Goal: Task Accomplishment & Management: Use online tool/utility

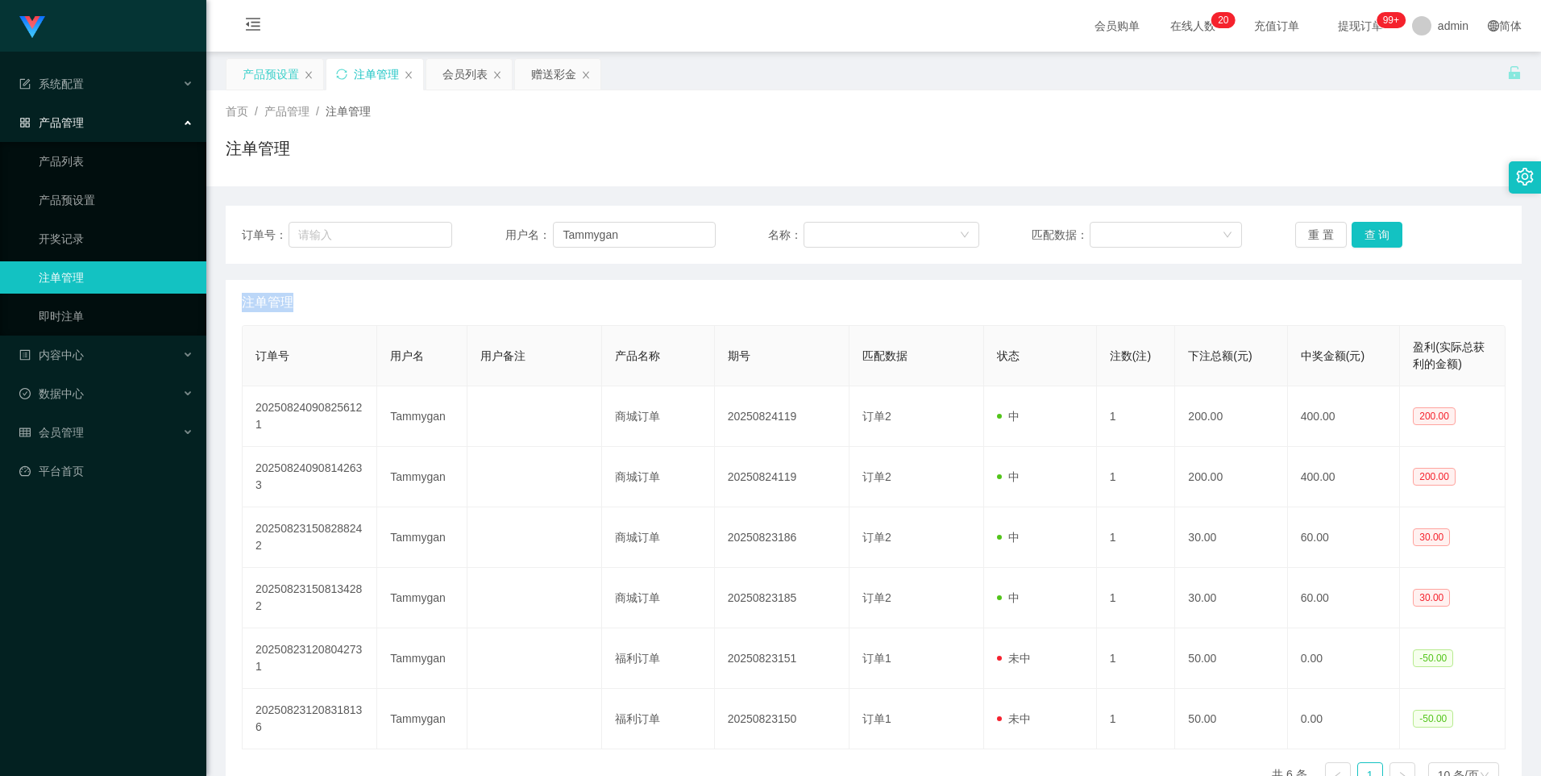
click at [278, 78] on div "产品预设置" at bounding box center [271, 74] width 56 height 31
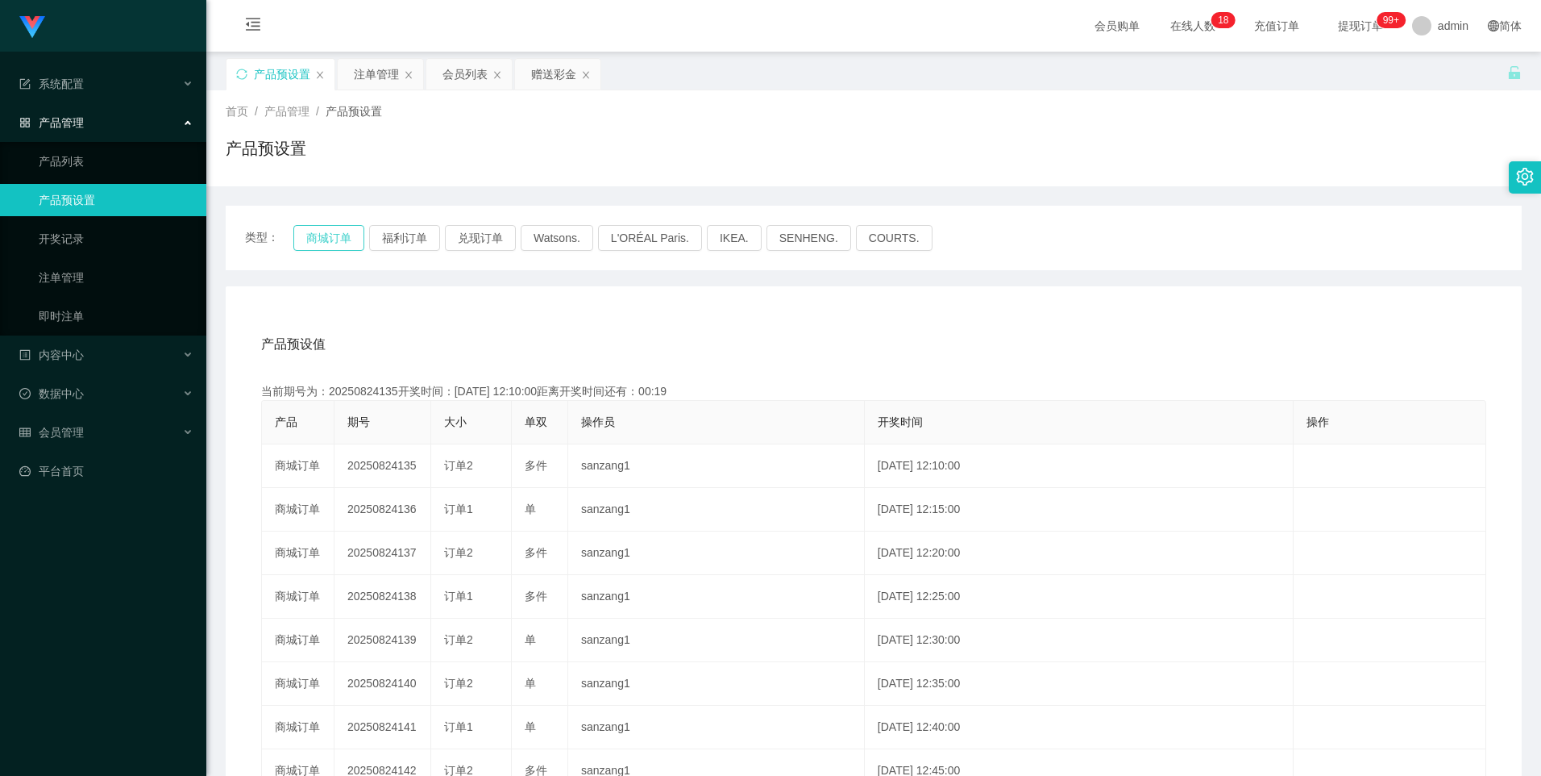
click at [338, 231] on button "商城订单" at bounding box center [328, 238] width 71 height 26
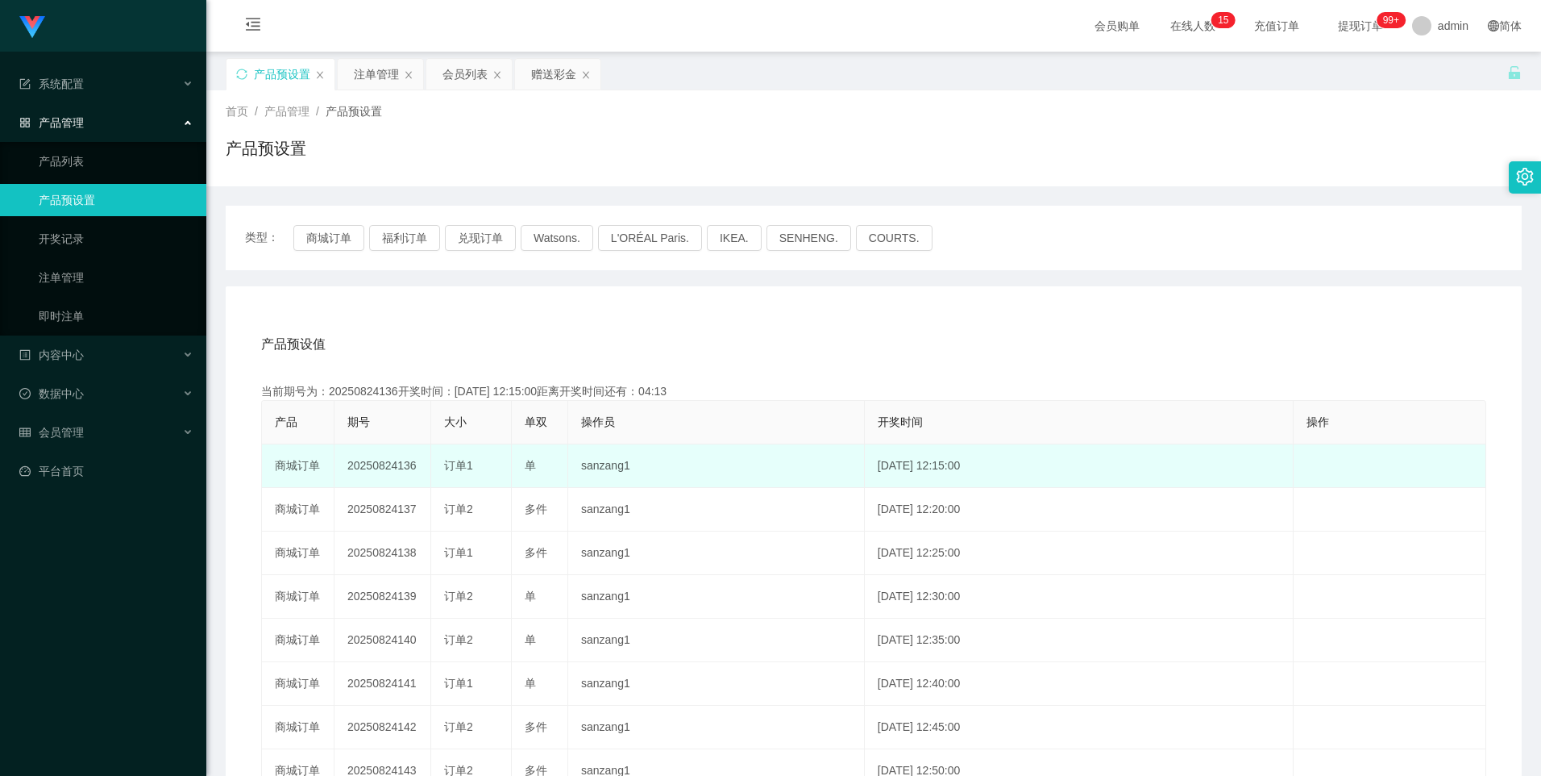
click at [365, 461] on td "20250824136" at bounding box center [383, 466] width 97 height 44
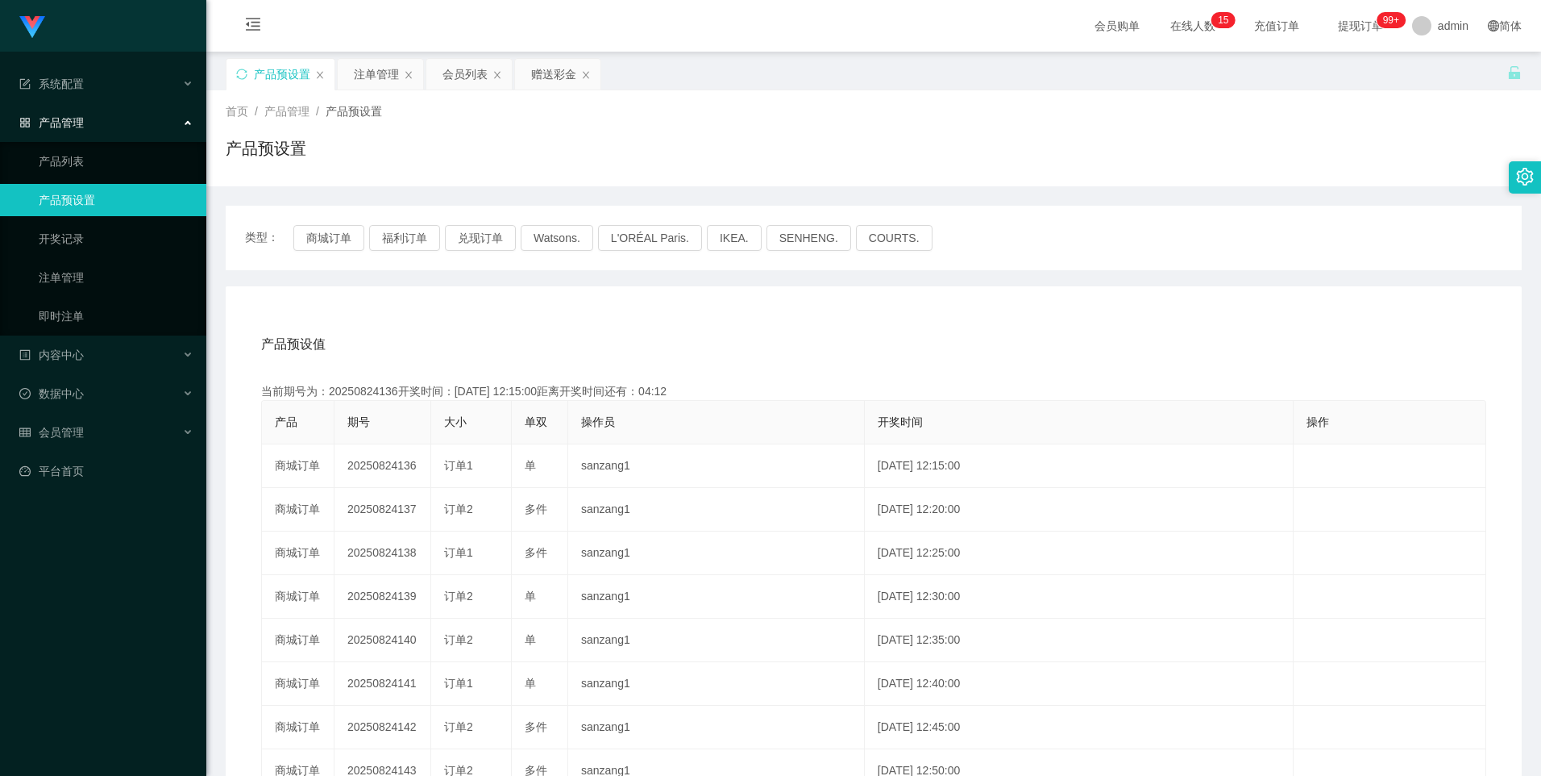
copy td "20250824136"
click at [336, 238] on button "商城订单" at bounding box center [328, 238] width 71 height 26
click at [381, 76] on div "注单管理" at bounding box center [376, 74] width 45 height 31
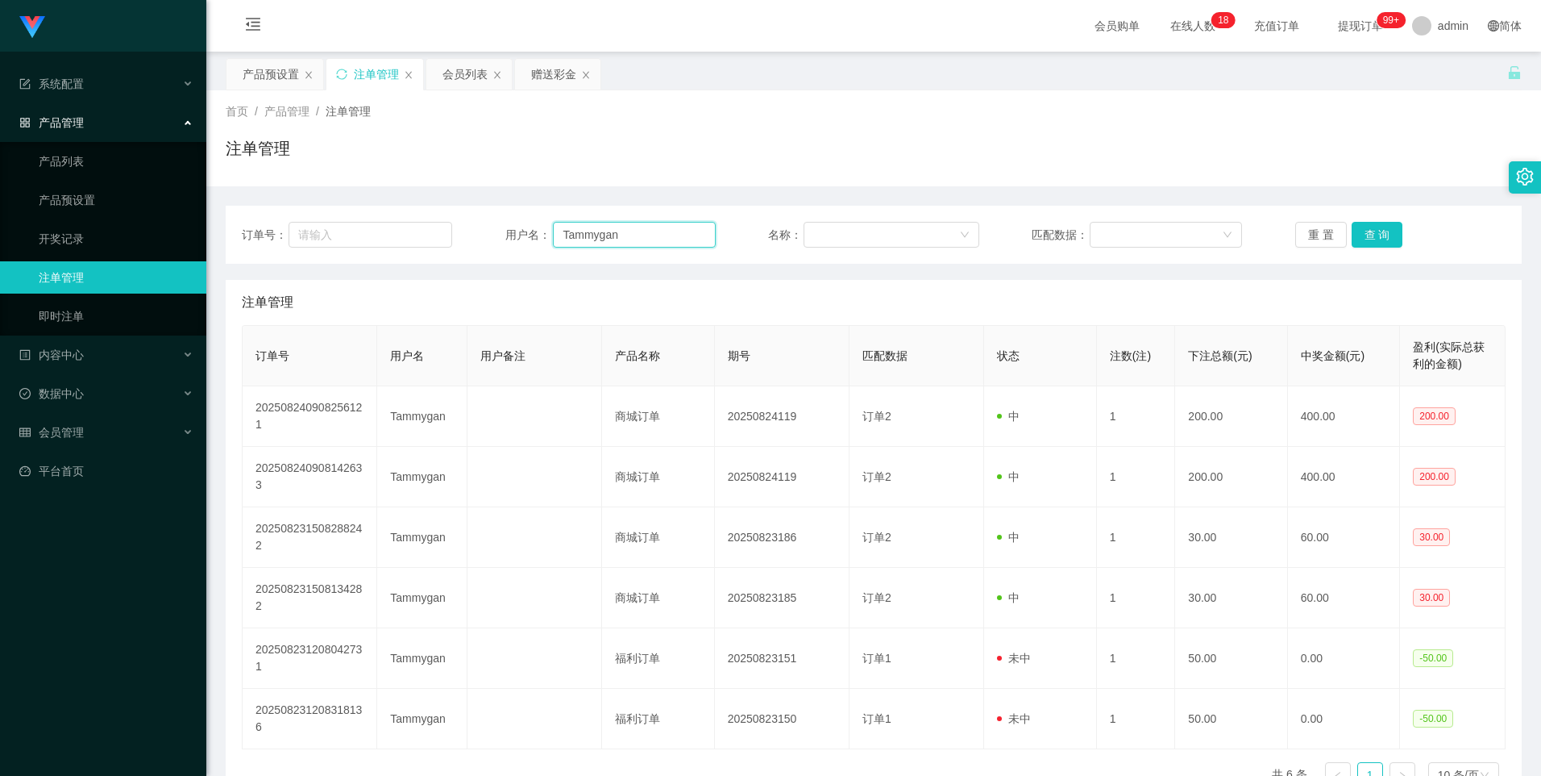
click at [681, 235] on input "Tammygan" at bounding box center [634, 235] width 163 height 26
paste input "Wheqi97"
type input "Wheqi97"
click at [1364, 229] on button "查 询" at bounding box center [1378, 235] width 52 height 26
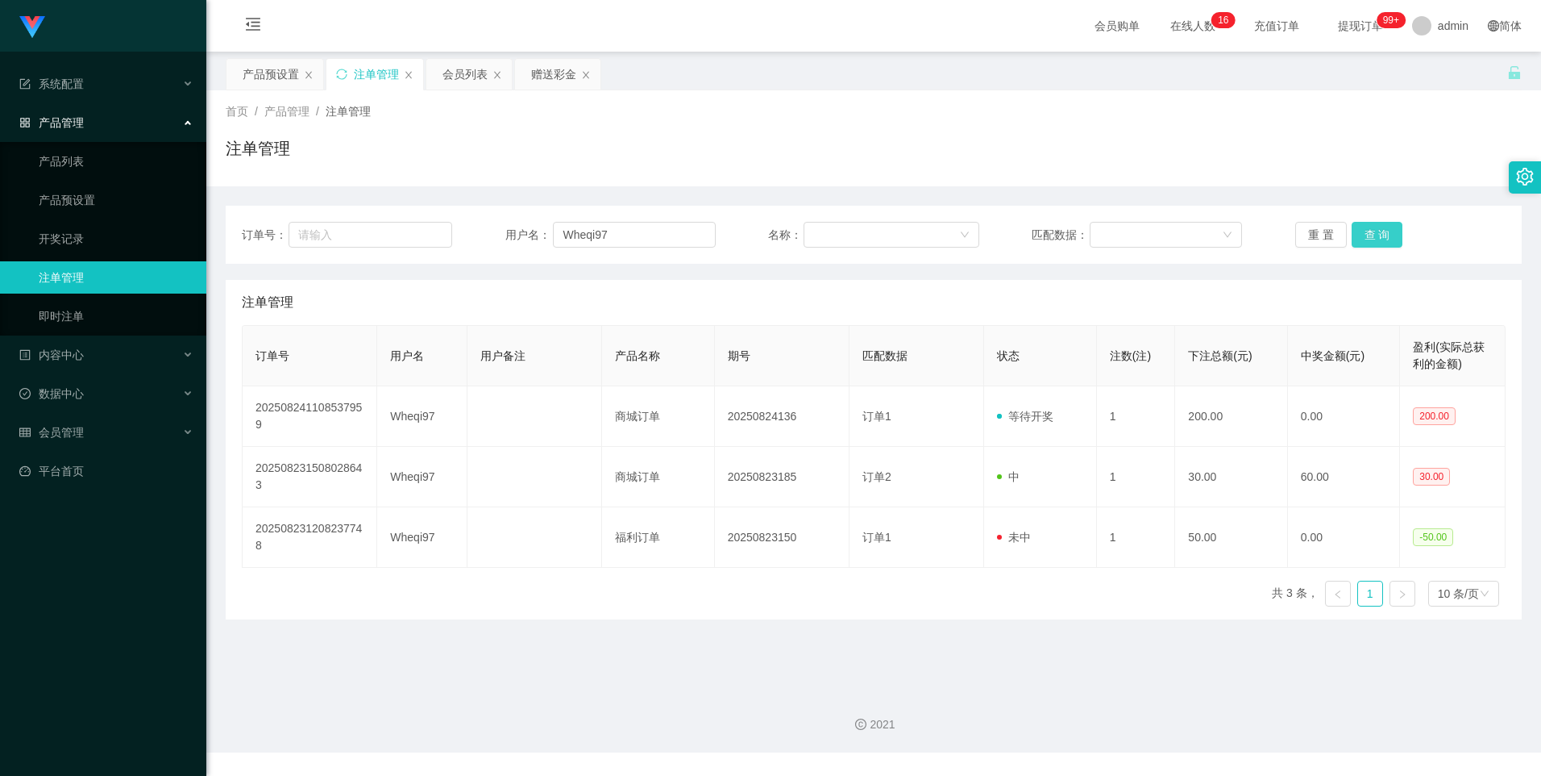
click at [1357, 238] on button "查 询" at bounding box center [1378, 235] width 52 height 26
click at [273, 83] on div "产品预设置" at bounding box center [271, 74] width 56 height 31
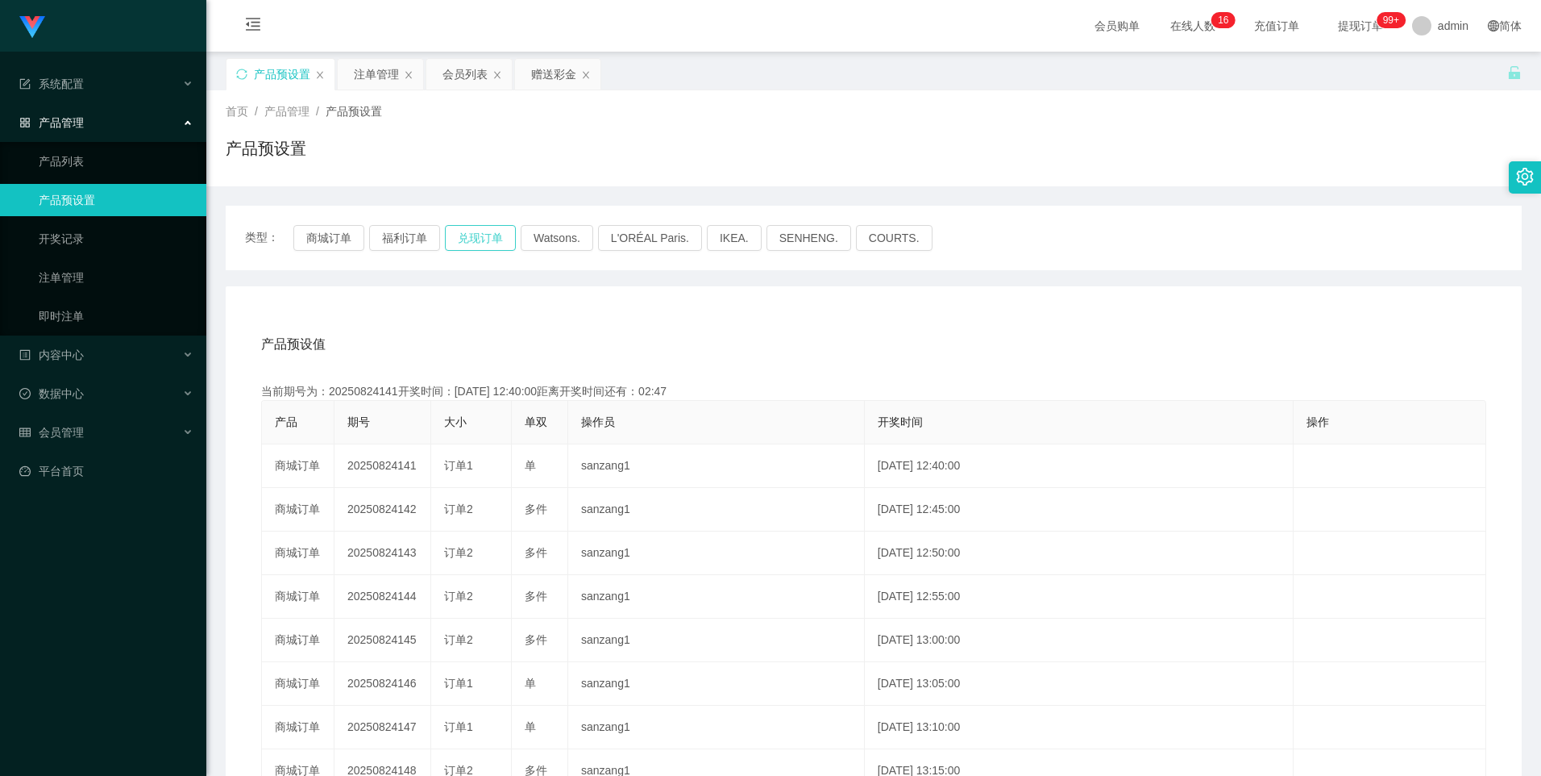
click at [476, 237] on button "兑现订单" at bounding box center [480, 238] width 71 height 26
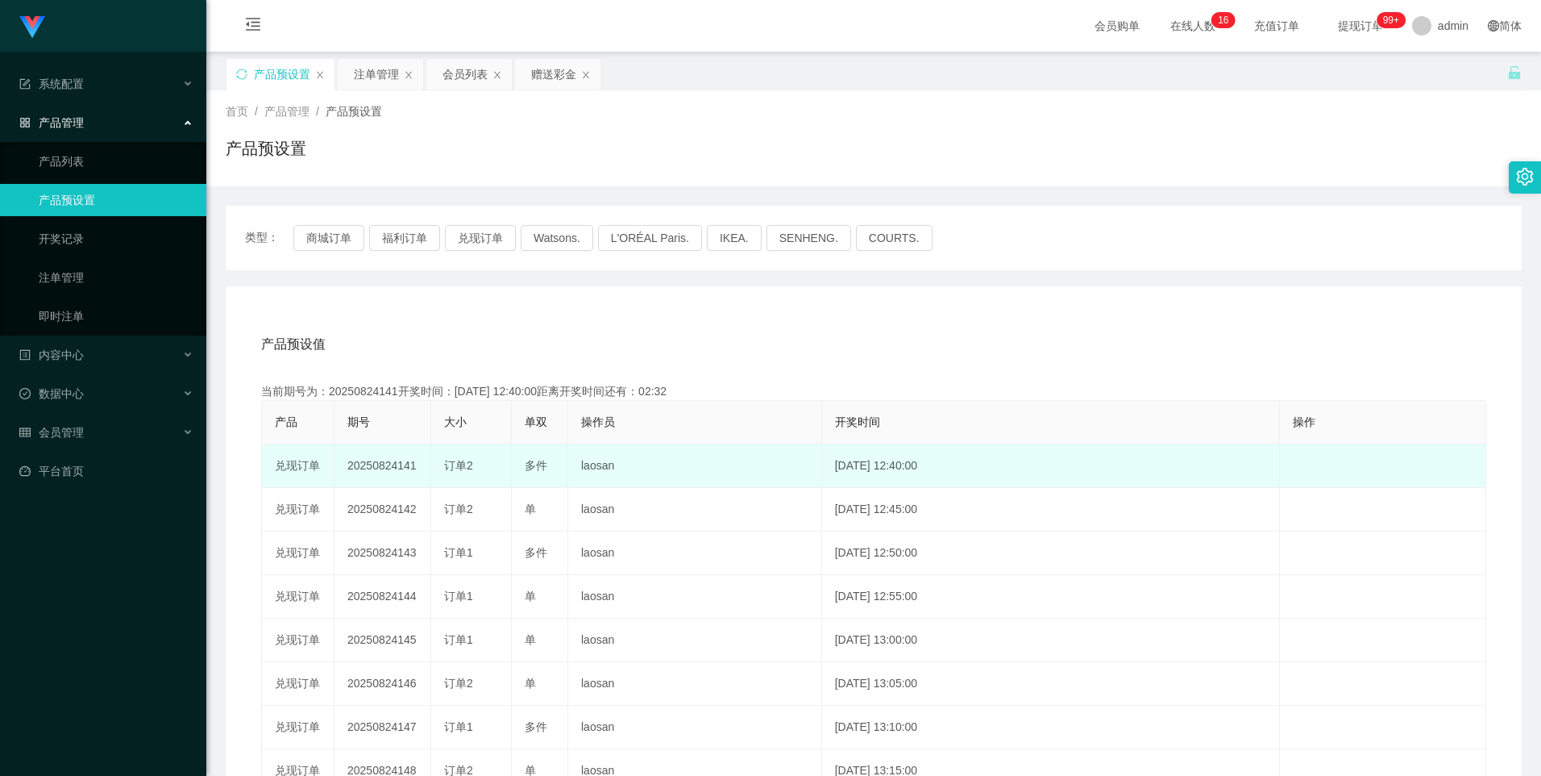
click at [380, 463] on td "20250824141" at bounding box center [383, 466] width 97 height 44
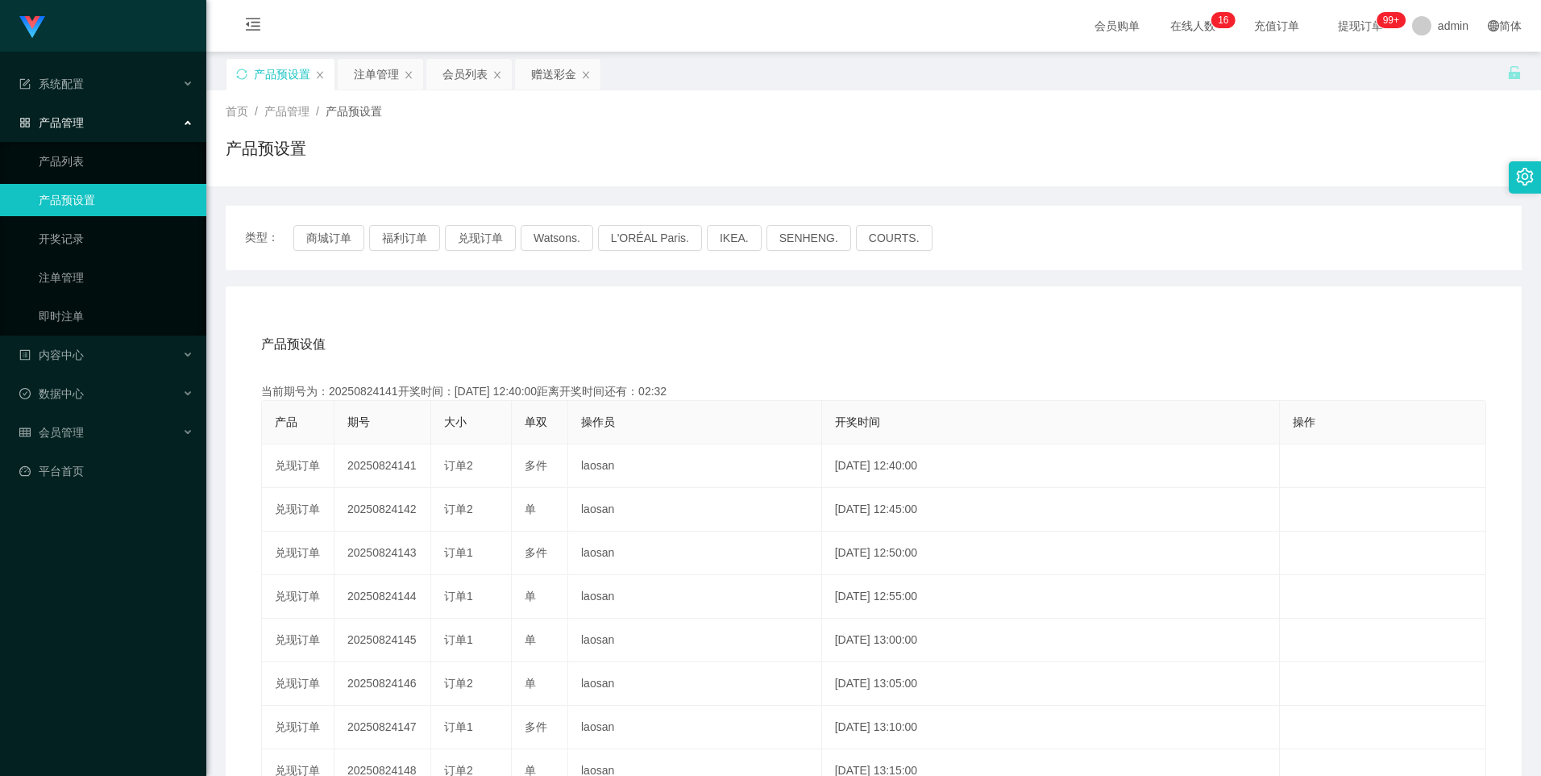
copy td "20250824141"
click at [458, 237] on button "兑现订单" at bounding box center [480, 238] width 71 height 26
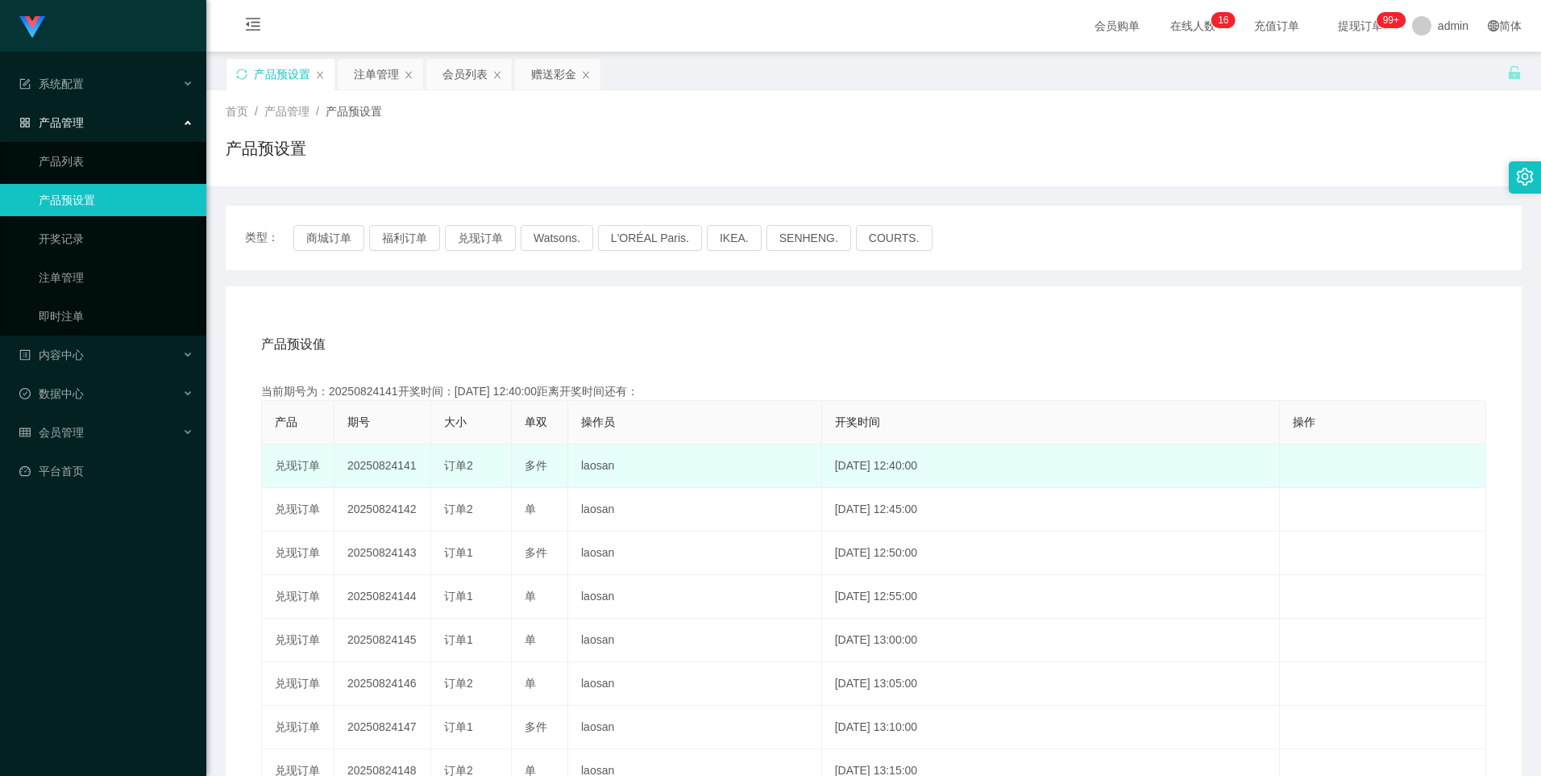
click at [392, 470] on td "20250824141" at bounding box center [383, 466] width 97 height 44
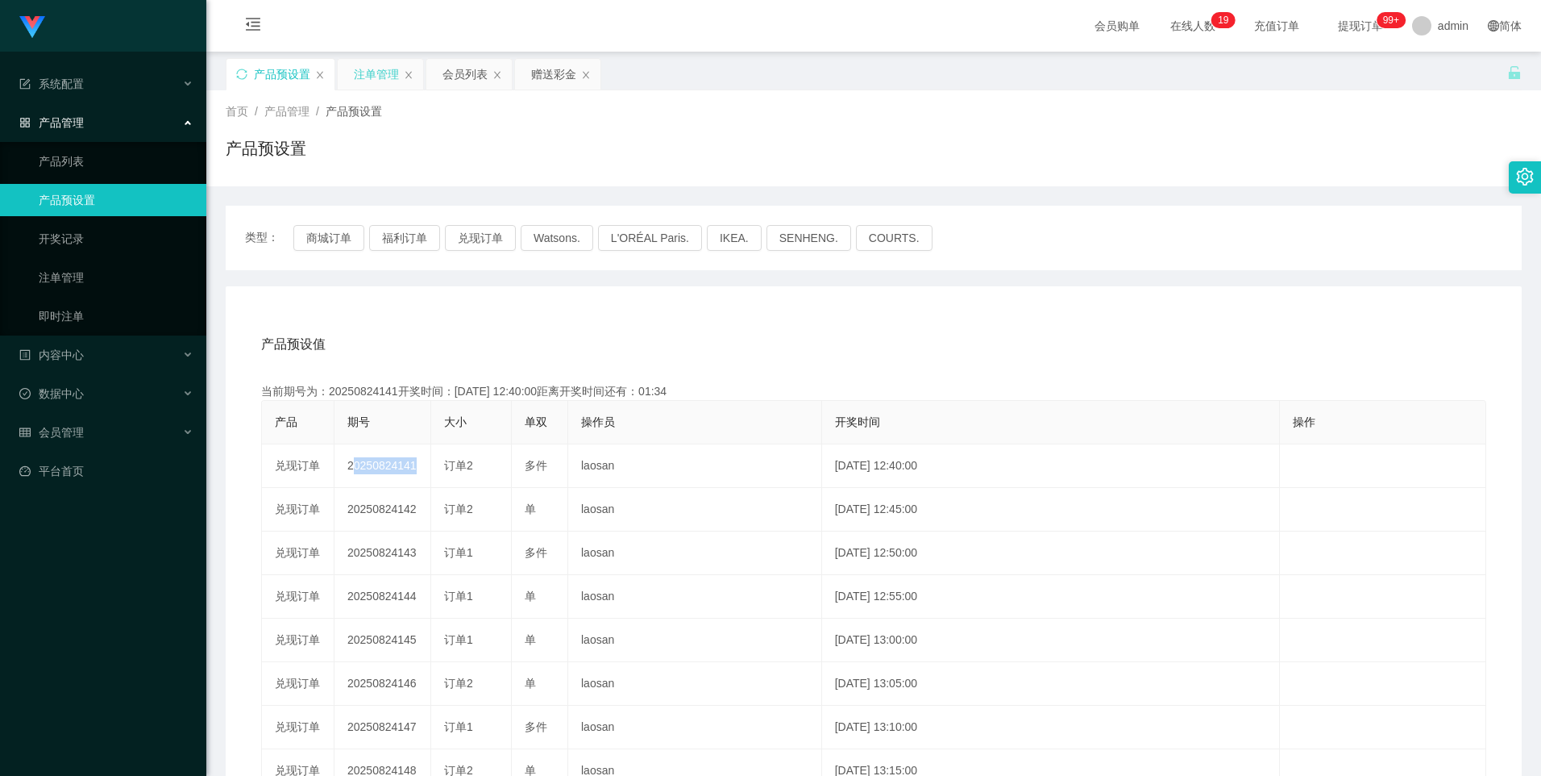
click at [379, 71] on div "注单管理" at bounding box center [376, 74] width 45 height 31
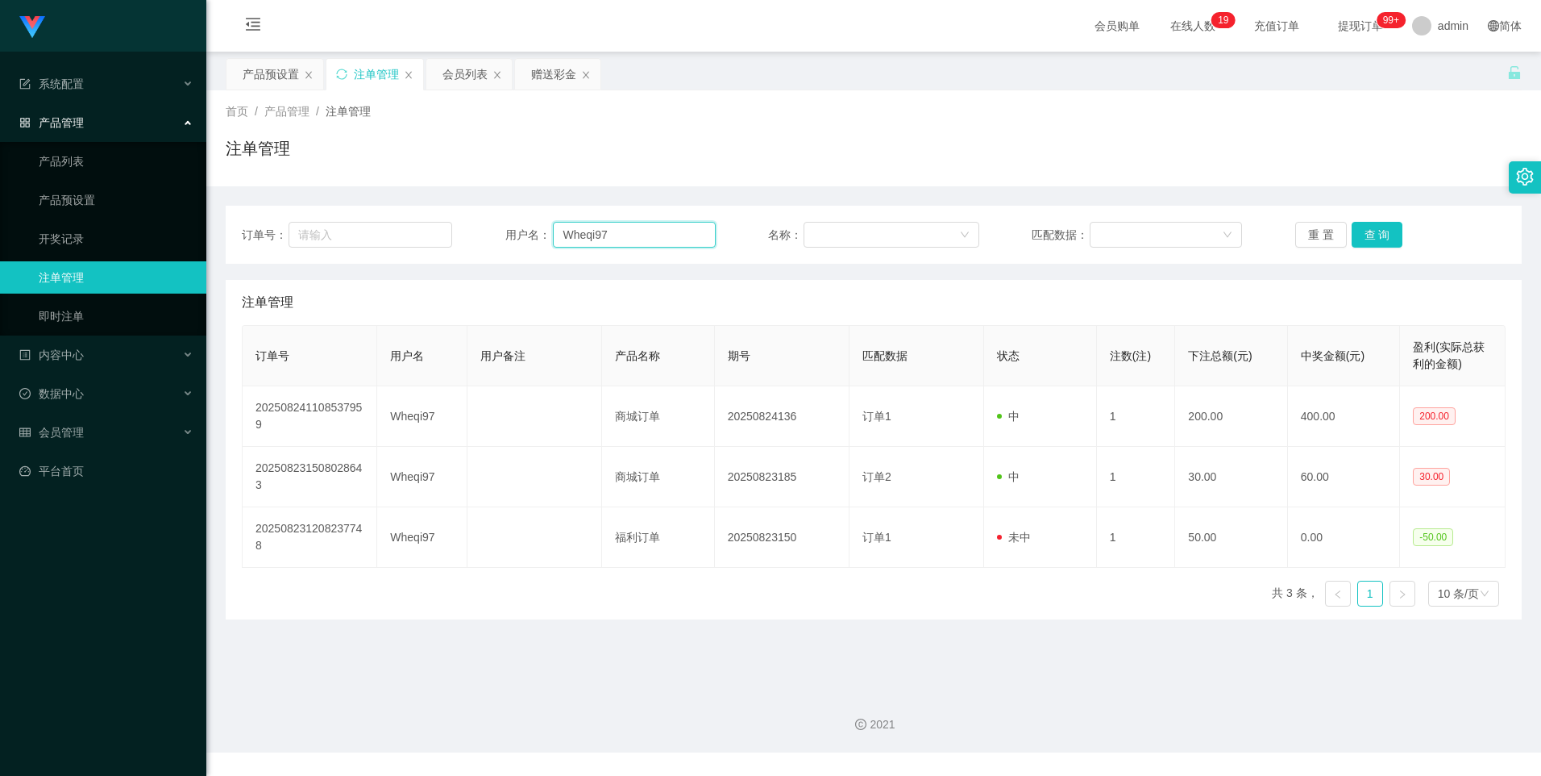
click at [635, 238] on input "Wheqi97" at bounding box center [634, 235] width 163 height 26
paste input "Tammygan"
type input "Tammygan"
click at [1373, 236] on button "查 询" at bounding box center [1378, 235] width 52 height 26
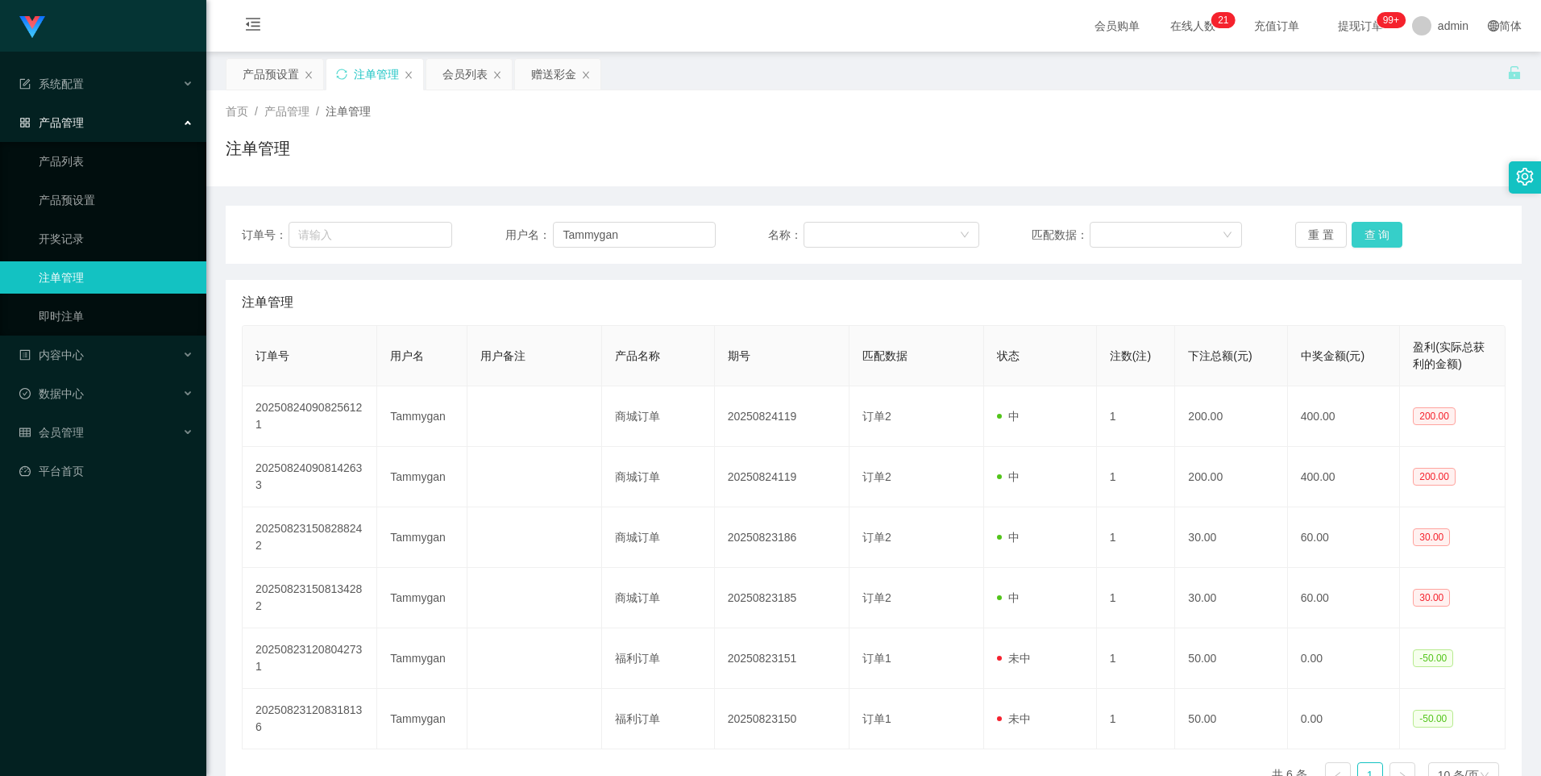
click at [1361, 232] on button "查 询" at bounding box center [1378, 235] width 52 height 26
click at [1361, 232] on div "重 置 查 询" at bounding box center [1401, 235] width 210 height 26
click at [1361, 232] on button "查 询" at bounding box center [1386, 235] width 69 height 26
click at [1379, 237] on button "查 询" at bounding box center [1378, 235] width 52 height 26
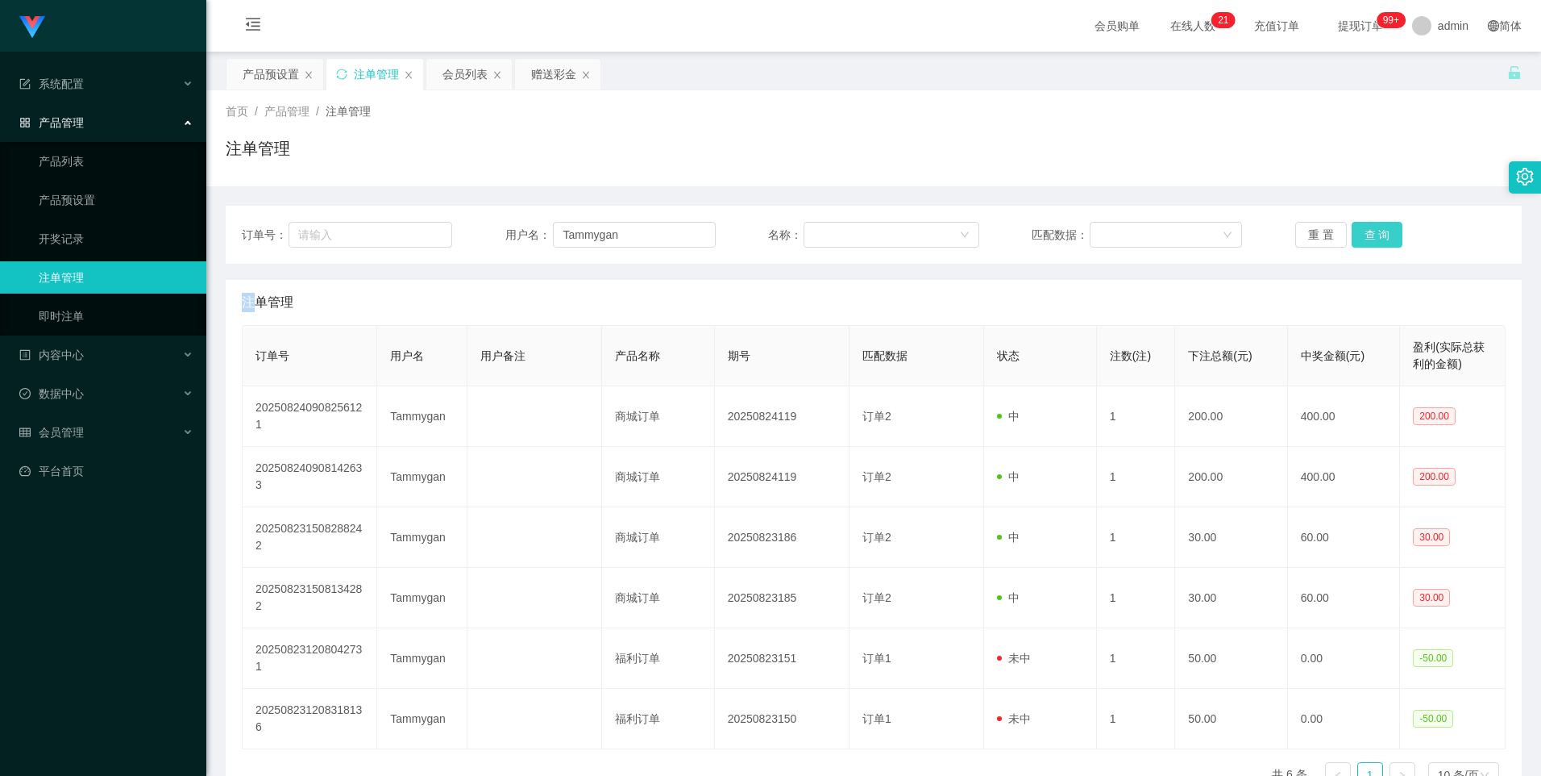
click at [1379, 237] on button "查 询" at bounding box center [1378, 235] width 52 height 26
click at [1364, 237] on button "查 询" at bounding box center [1378, 235] width 52 height 26
click at [1372, 232] on button "查 询" at bounding box center [1378, 235] width 52 height 26
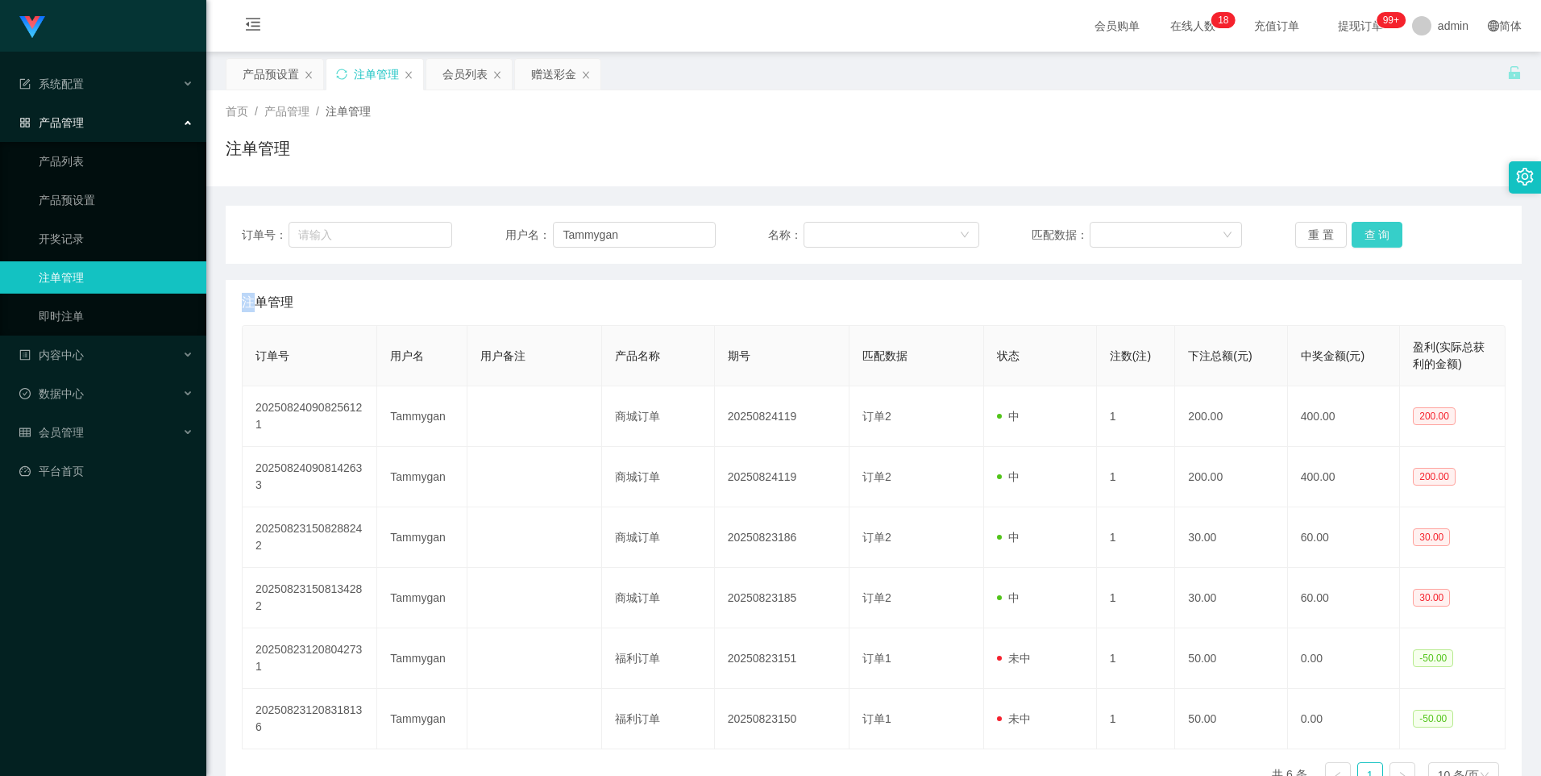
click at [1385, 230] on button "查 询" at bounding box center [1378, 235] width 52 height 26
click at [1379, 235] on button "查 询" at bounding box center [1378, 235] width 52 height 26
click at [1379, 235] on div "重 置 查 询" at bounding box center [1401, 235] width 210 height 26
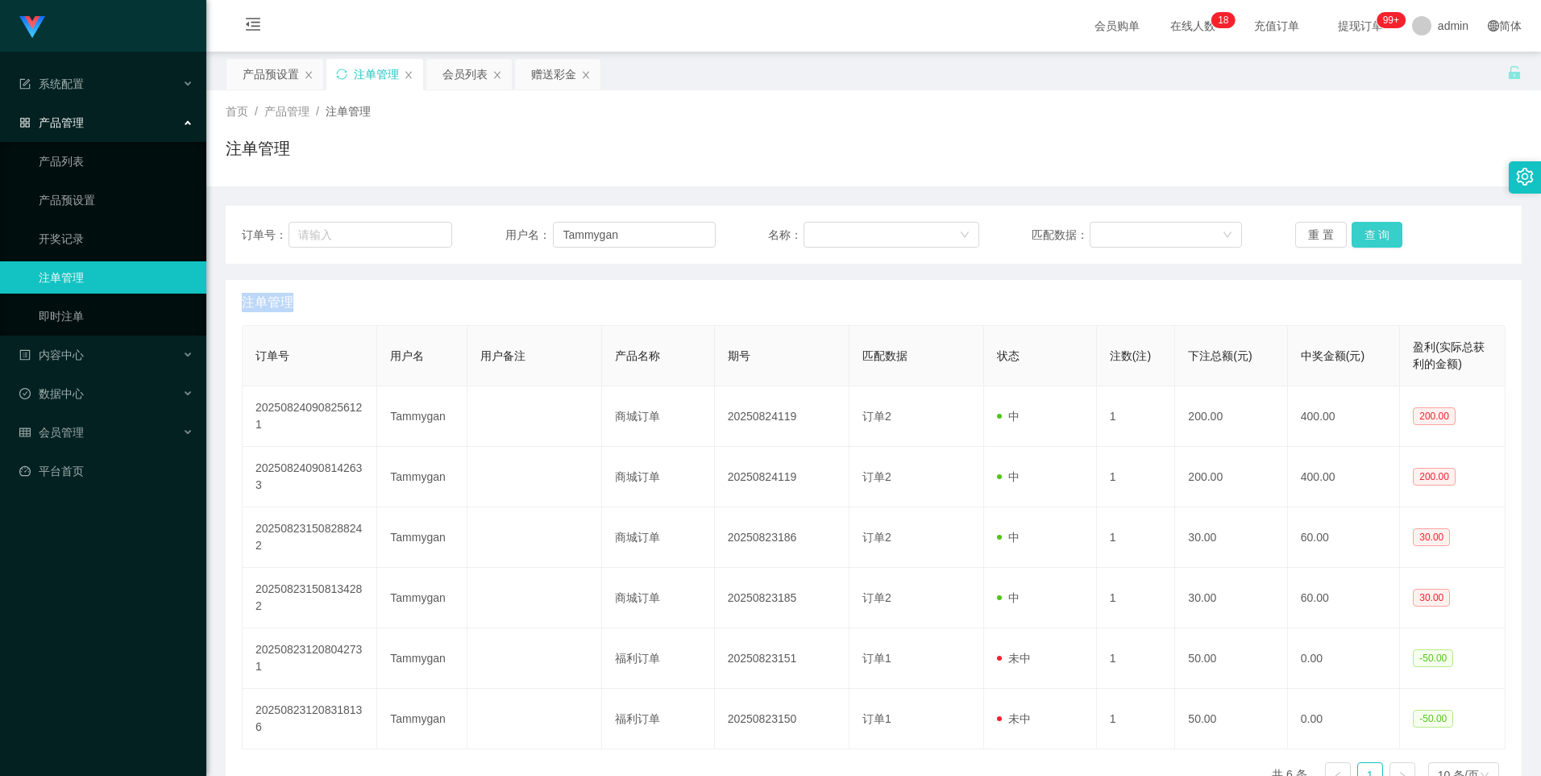
click at [1379, 235] on button "查 询" at bounding box center [1378, 235] width 52 height 26
click at [1361, 238] on button "查 询" at bounding box center [1378, 235] width 52 height 26
click at [1361, 238] on button "查 询" at bounding box center [1386, 235] width 69 height 26
click at [1361, 238] on button "查 询" at bounding box center [1378, 235] width 52 height 26
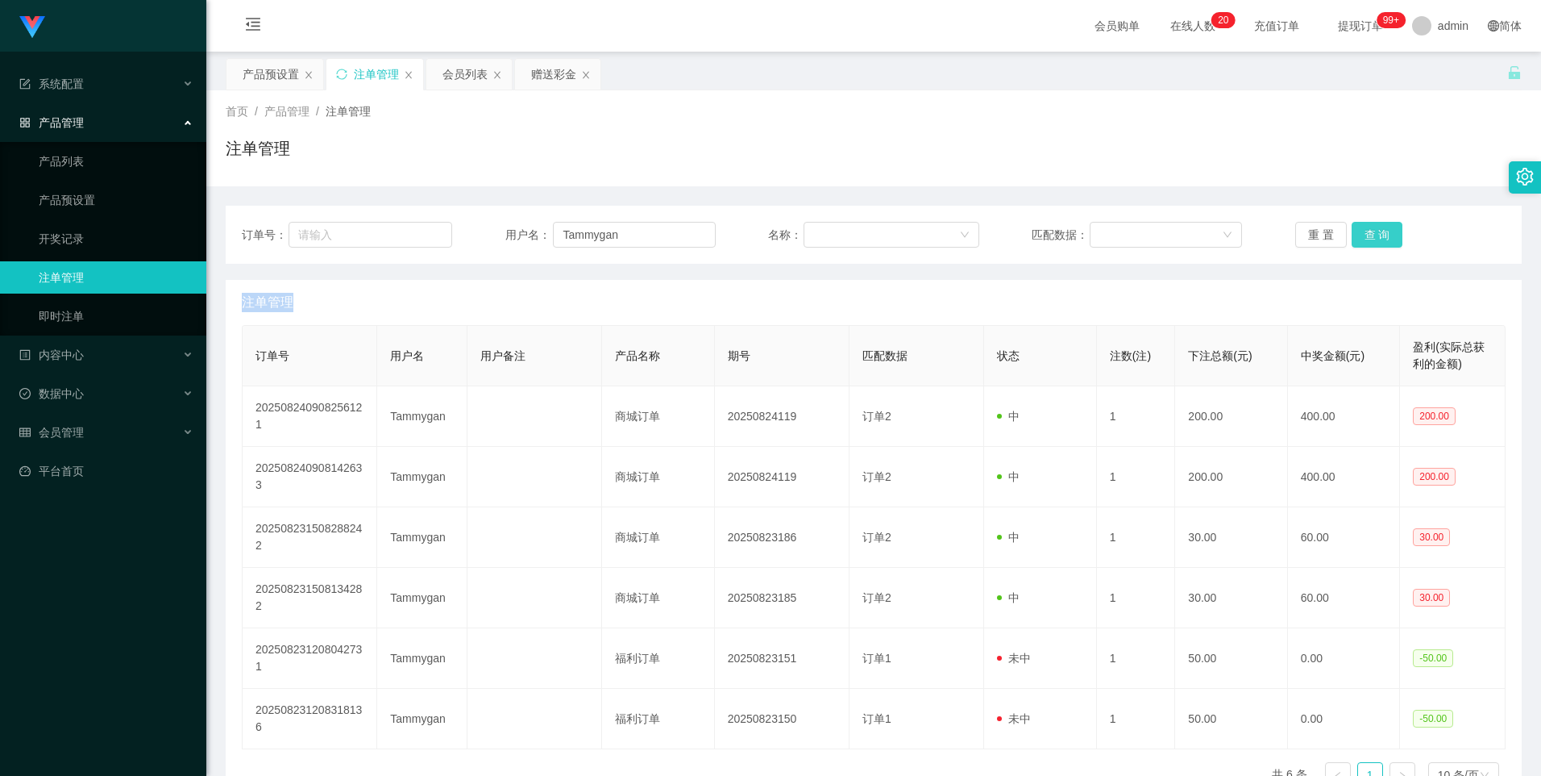
click at [1381, 239] on button "查 询" at bounding box center [1378, 235] width 52 height 26
click at [1381, 239] on div "重 置 查 询" at bounding box center [1401, 235] width 210 height 26
click at [1381, 239] on button "查 询" at bounding box center [1378, 235] width 52 height 26
click at [640, 232] on input "Tammygan" at bounding box center [634, 235] width 163 height 26
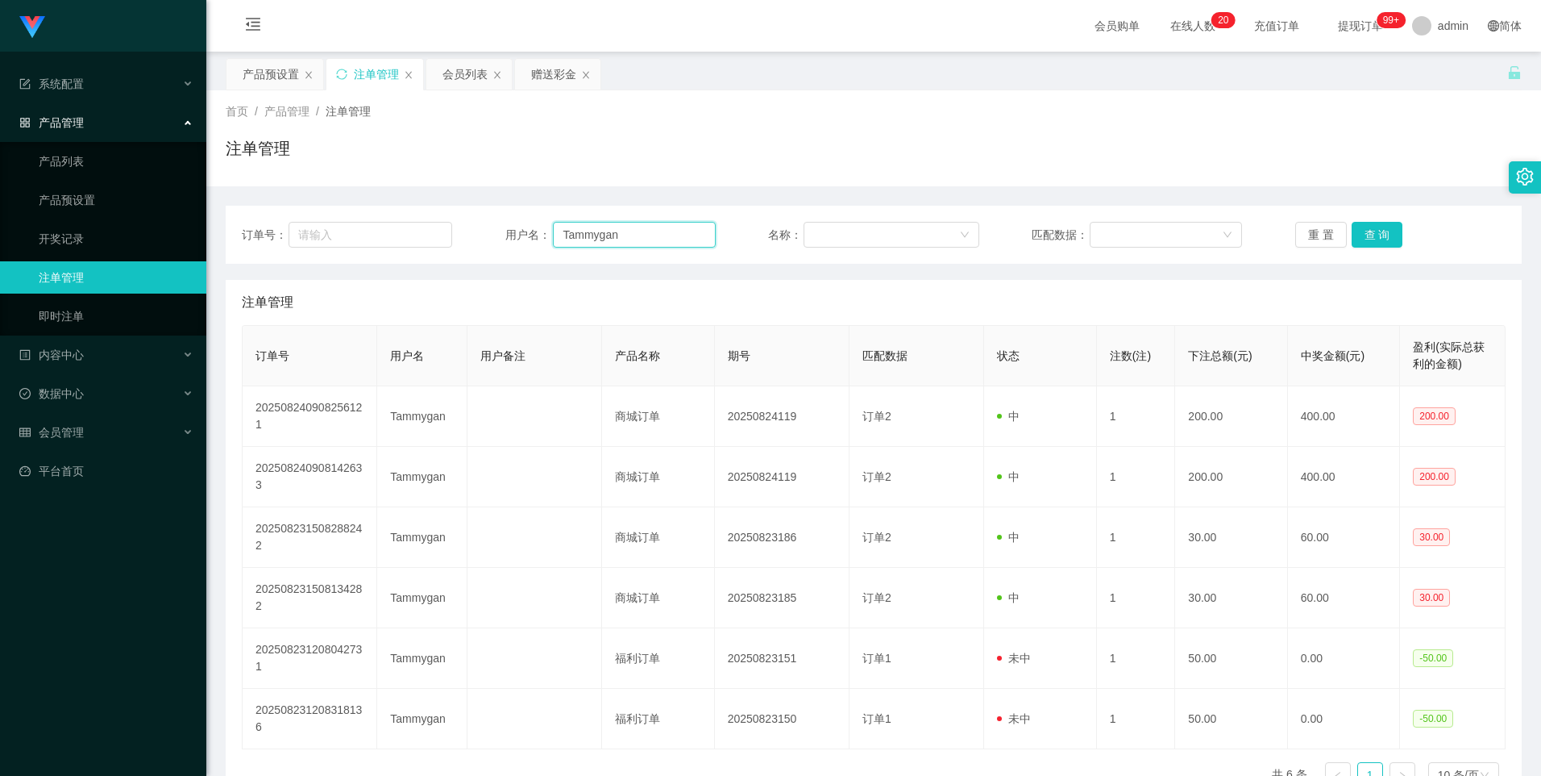
click at [640, 232] on input "Tammygan" at bounding box center [634, 235] width 163 height 26
click at [1367, 229] on button "查 询" at bounding box center [1378, 235] width 52 height 26
click at [1367, 229] on div "重 置 查 询" at bounding box center [1401, 235] width 210 height 26
click at [1367, 229] on button "查 询" at bounding box center [1378, 235] width 52 height 26
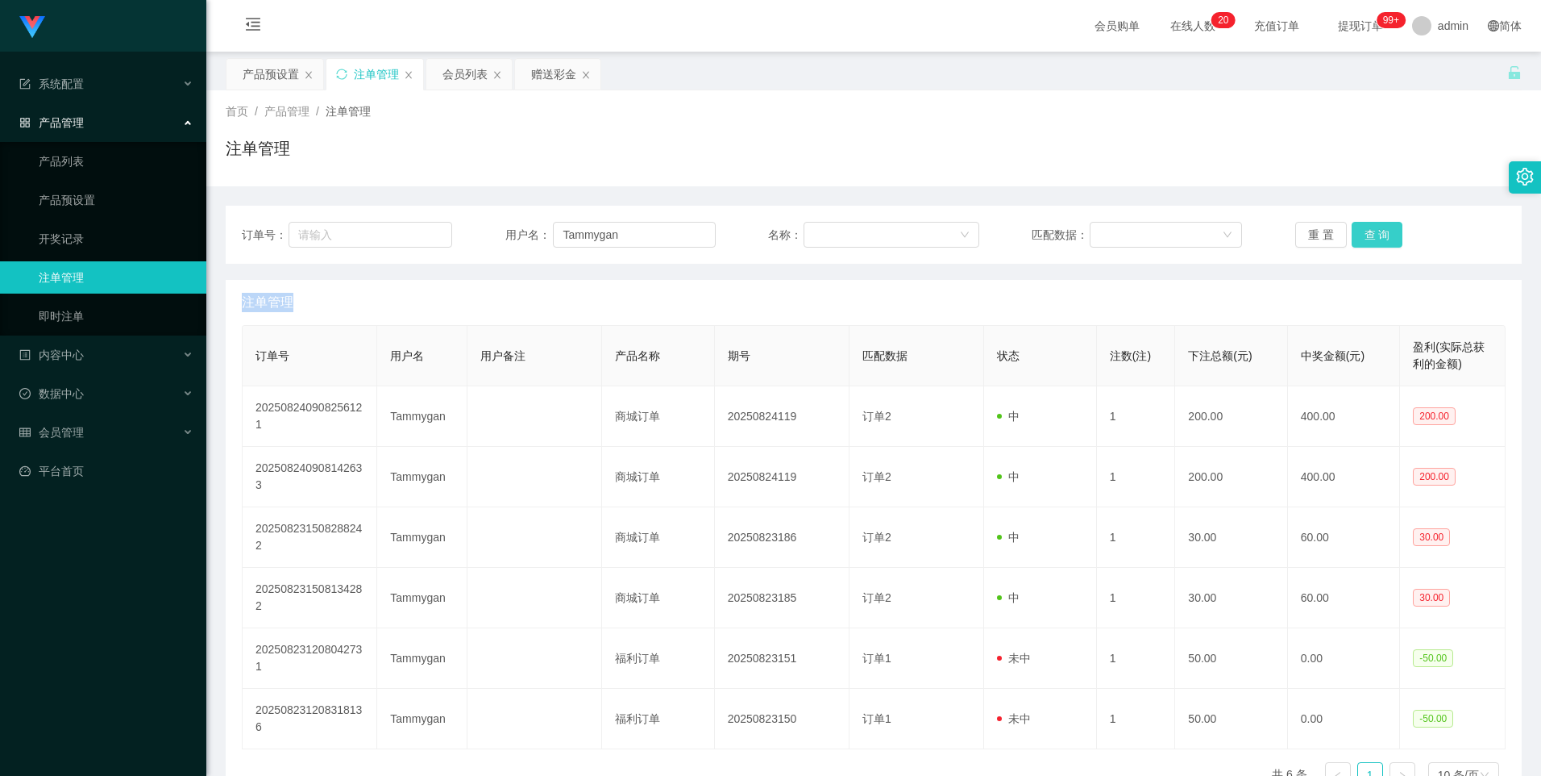
click at [1367, 229] on button "查 询" at bounding box center [1378, 235] width 52 height 26
click at [1387, 235] on button "查 询" at bounding box center [1378, 235] width 52 height 26
click at [1387, 235] on div "重 置 查 询" at bounding box center [1401, 235] width 210 height 26
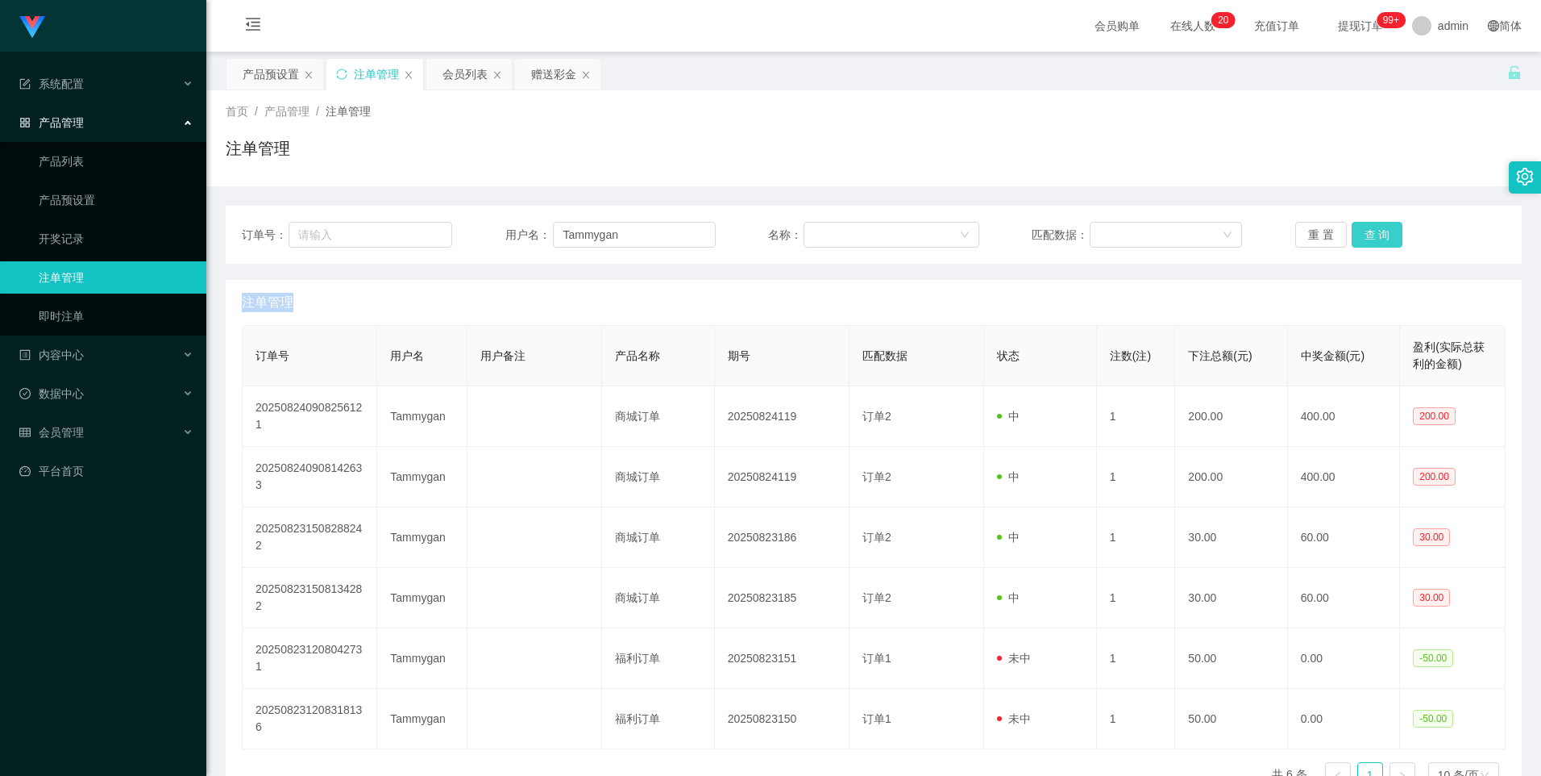
click at [1387, 235] on button "查 询" at bounding box center [1378, 235] width 52 height 26
click at [1387, 235] on div "重 置 查 询" at bounding box center [1401, 235] width 210 height 26
drag, startPoint x: 1387, startPoint y: 235, endPoint x: 1370, endPoint y: 239, distance: 17.4
click at [1370, 239] on button "查 询" at bounding box center [1378, 235] width 52 height 26
click at [1370, 239] on div "重 置 查 询" at bounding box center [1401, 235] width 210 height 26
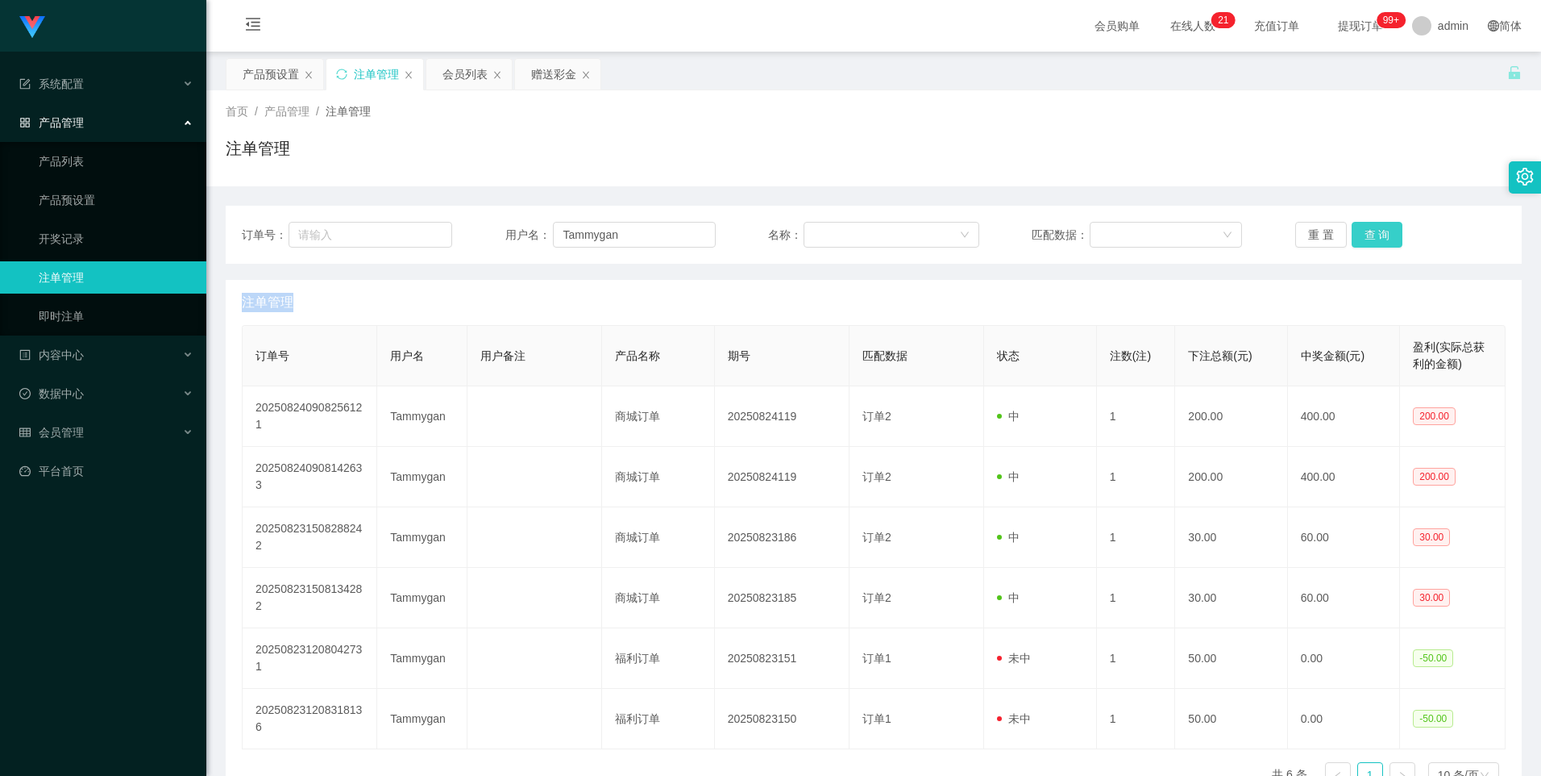
click at [1370, 239] on button "查 询" at bounding box center [1378, 235] width 52 height 26
click at [1370, 239] on div "重 置 查 询" at bounding box center [1401, 235] width 210 height 26
click at [1359, 232] on button "查 询" at bounding box center [1378, 235] width 52 height 26
click at [1361, 239] on button "查 询" at bounding box center [1378, 235] width 52 height 26
click at [276, 77] on div "产品预设置" at bounding box center [271, 74] width 56 height 31
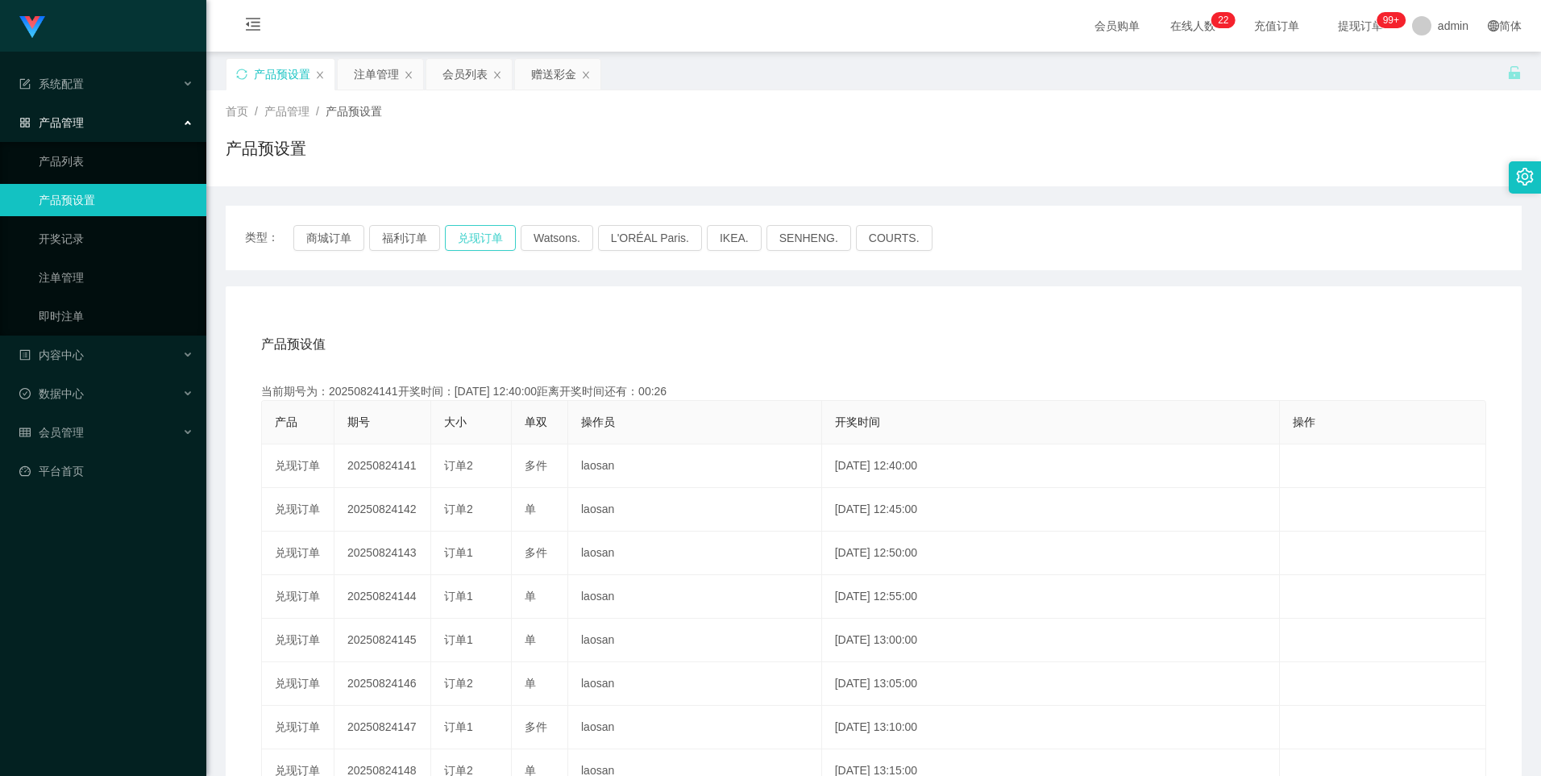
click at [502, 231] on button "兑现订单" at bounding box center [480, 238] width 71 height 26
drag, startPoint x: 364, startPoint y: 72, endPoint x: 509, endPoint y: 185, distance: 184.3
click at [364, 72] on div "注单管理" at bounding box center [376, 74] width 45 height 31
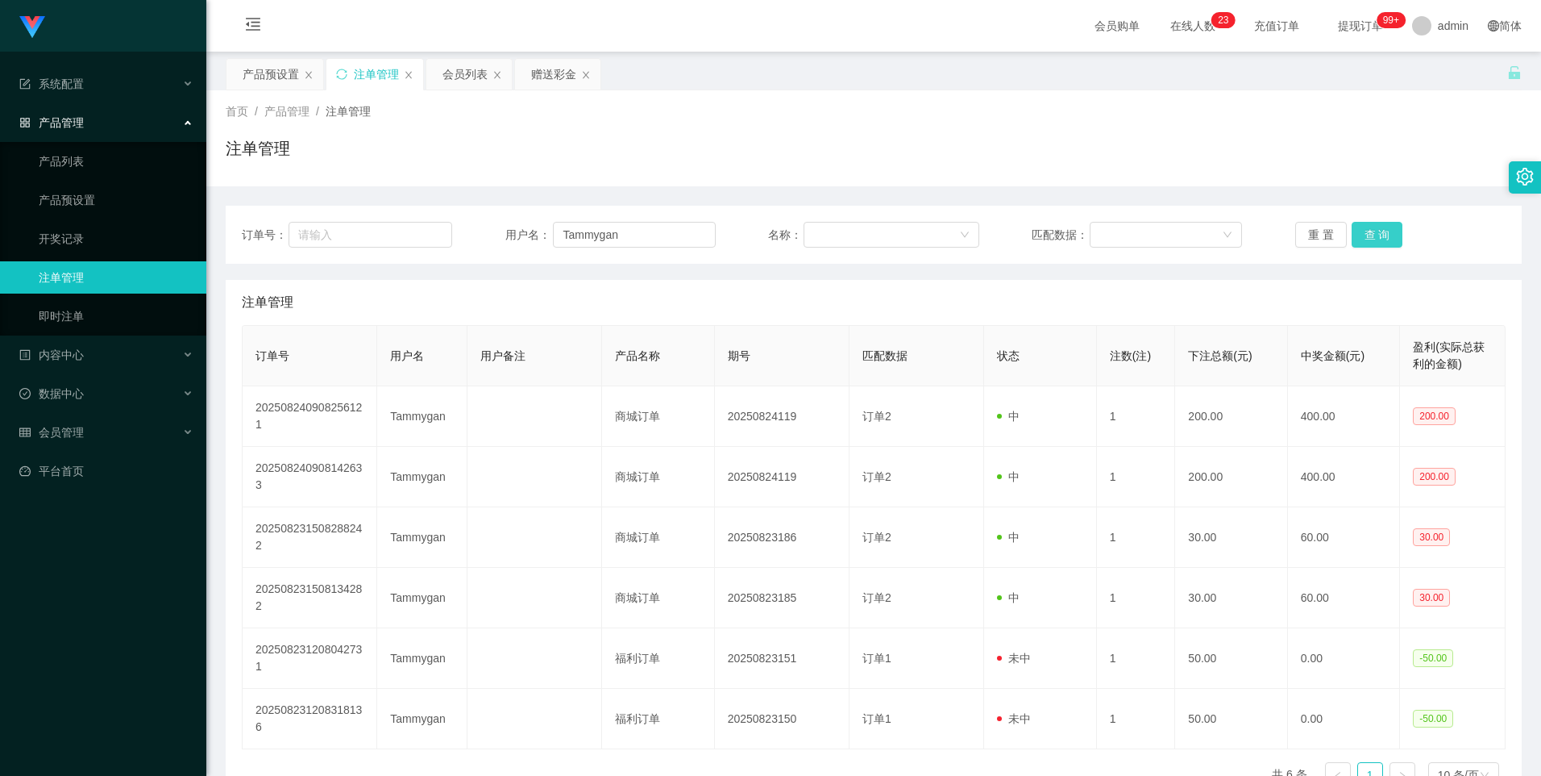
click at [1370, 237] on button "查 询" at bounding box center [1378, 235] width 52 height 26
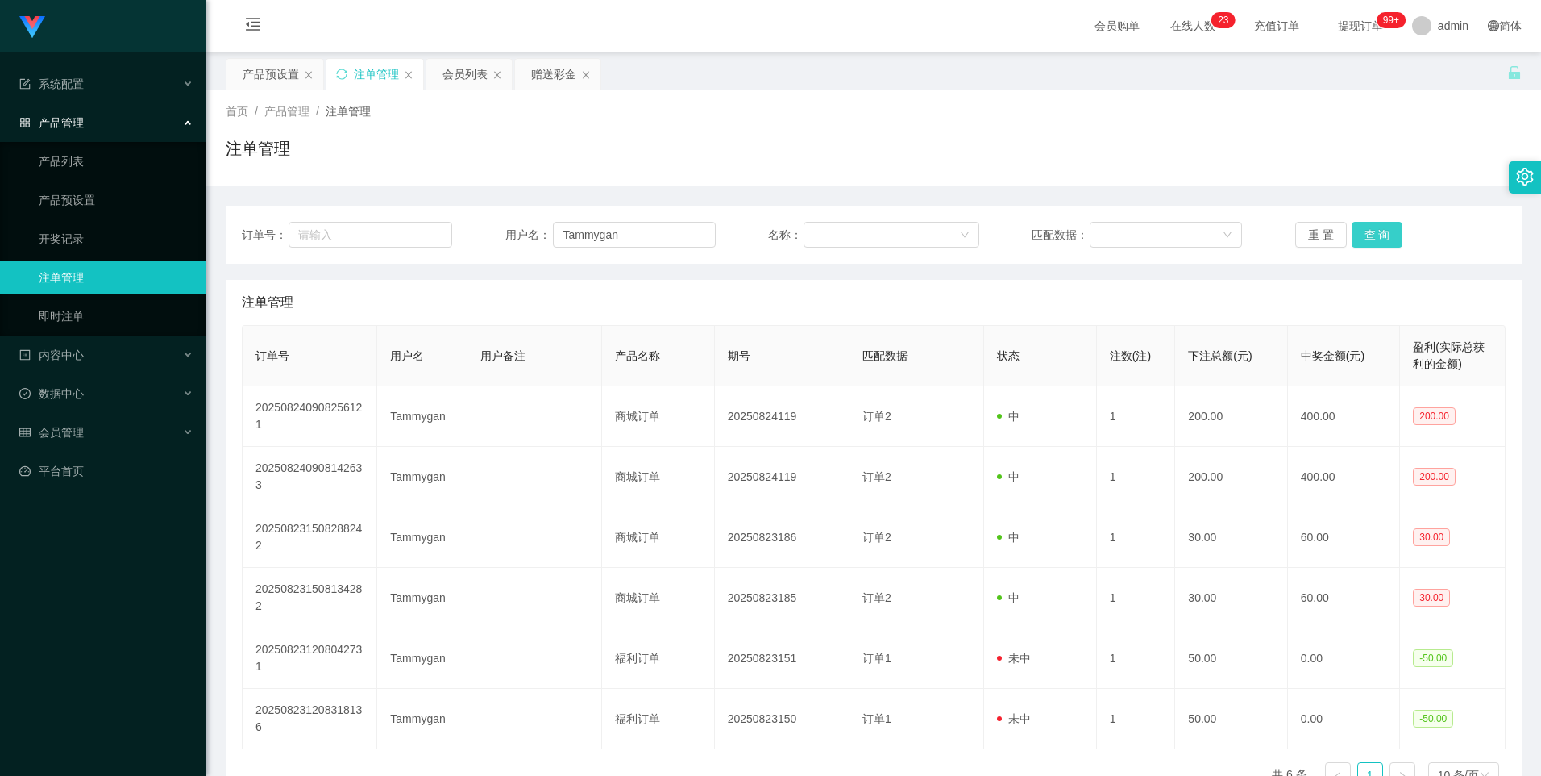
click at [1370, 237] on button "查 询" at bounding box center [1378, 235] width 52 height 26
click at [1370, 237] on div "重 置 查 询" at bounding box center [1401, 235] width 210 height 26
click at [1370, 237] on button "查 询" at bounding box center [1378, 235] width 52 height 26
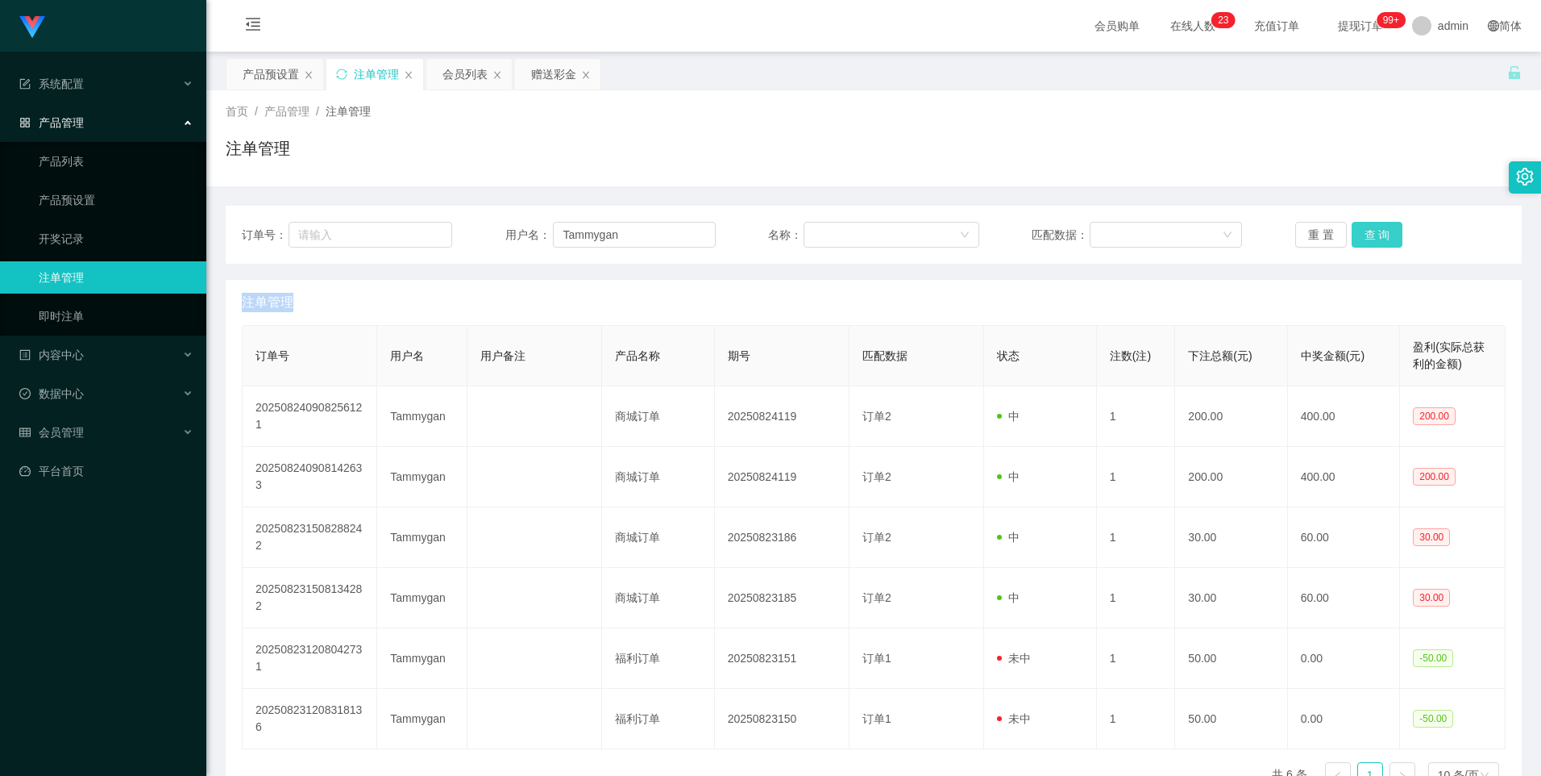
click at [1370, 237] on button "查 询" at bounding box center [1378, 235] width 52 height 26
click at [1388, 239] on button "查 询" at bounding box center [1378, 235] width 52 height 26
click at [1385, 239] on button "查 询" at bounding box center [1378, 235] width 52 height 26
click at [1373, 241] on button "查 询" at bounding box center [1378, 235] width 52 height 26
click at [1373, 241] on div "重 置 查 询" at bounding box center [1401, 235] width 210 height 26
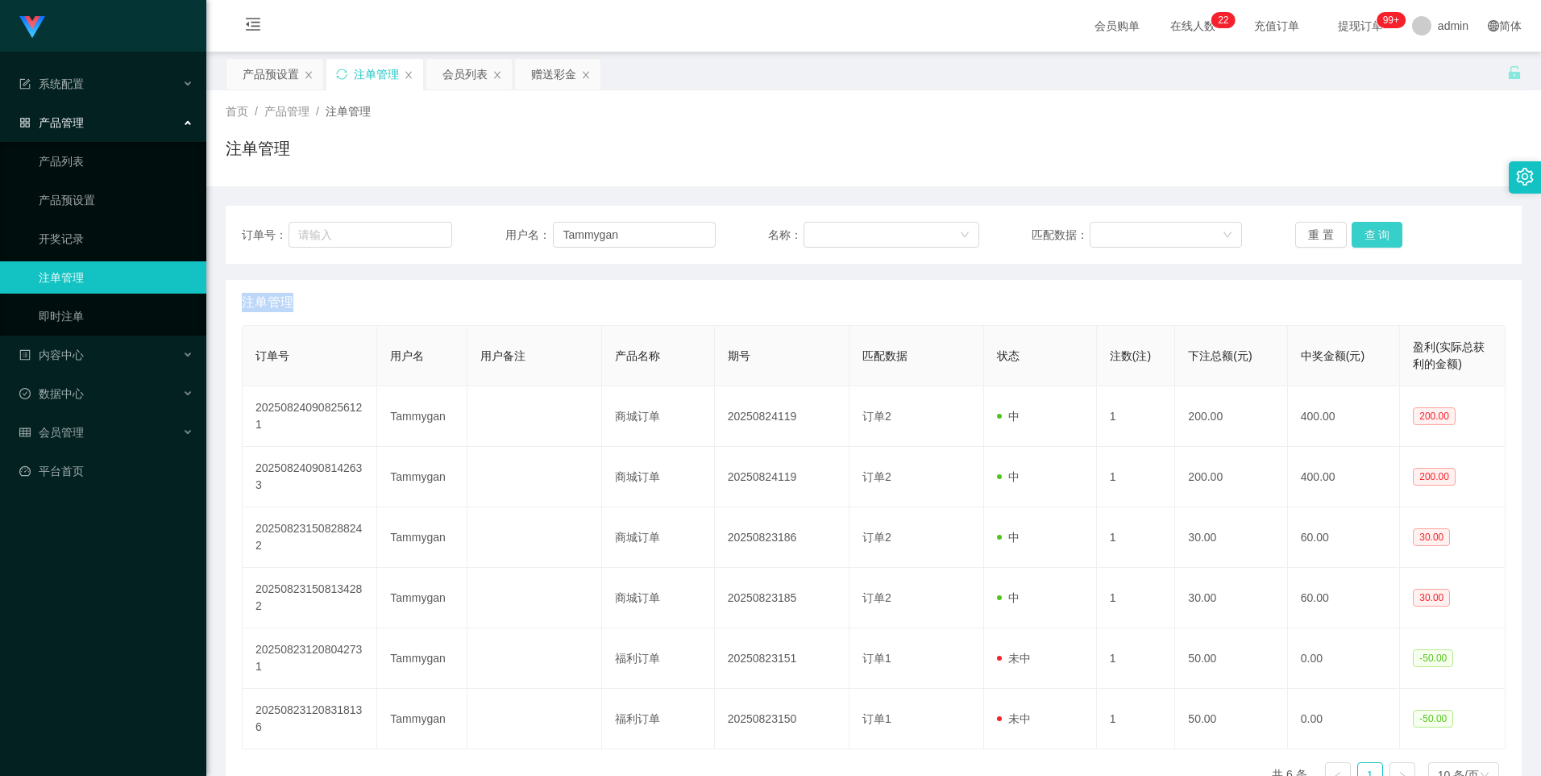
click at [1373, 241] on button "查 询" at bounding box center [1378, 235] width 52 height 26
click at [1373, 234] on button "查 询" at bounding box center [1378, 235] width 52 height 26
click at [1372, 232] on button "查 询" at bounding box center [1378, 235] width 52 height 26
click at [1372, 232] on div "重 置 查 询" at bounding box center [1401, 235] width 210 height 26
click at [1372, 232] on button "查 询" at bounding box center [1386, 235] width 69 height 26
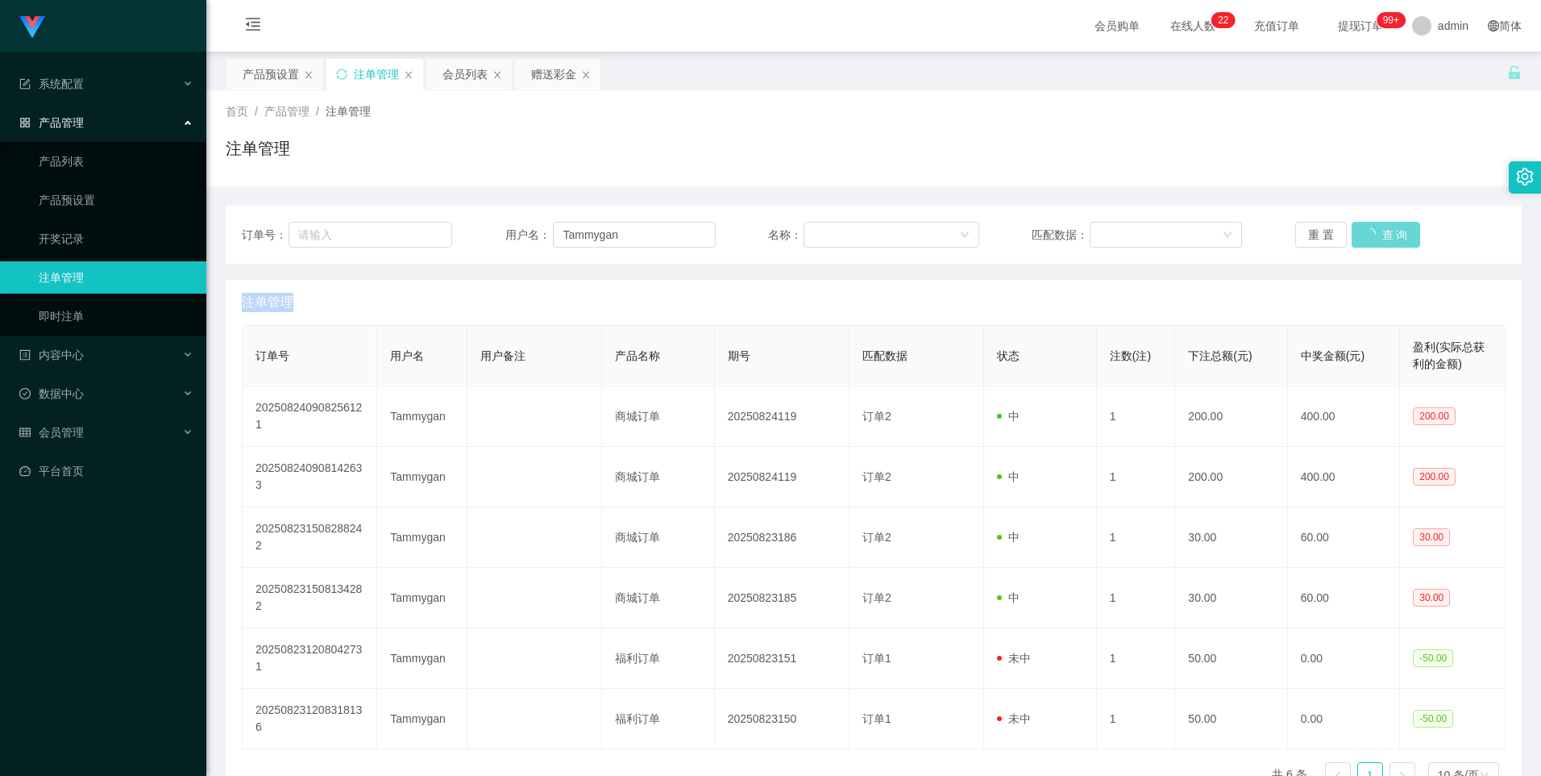
click at [1372, 232] on div "重 置 查 询" at bounding box center [1401, 235] width 210 height 26
click at [1366, 234] on button "查 询" at bounding box center [1378, 235] width 52 height 26
click at [1366, 234] on div "重 置 查 询" at bounding box center [1401, 235] width 210 height 26
click at [635, 239] on input "Tammygan" at bounding box center [634, 235] width 163 height 26
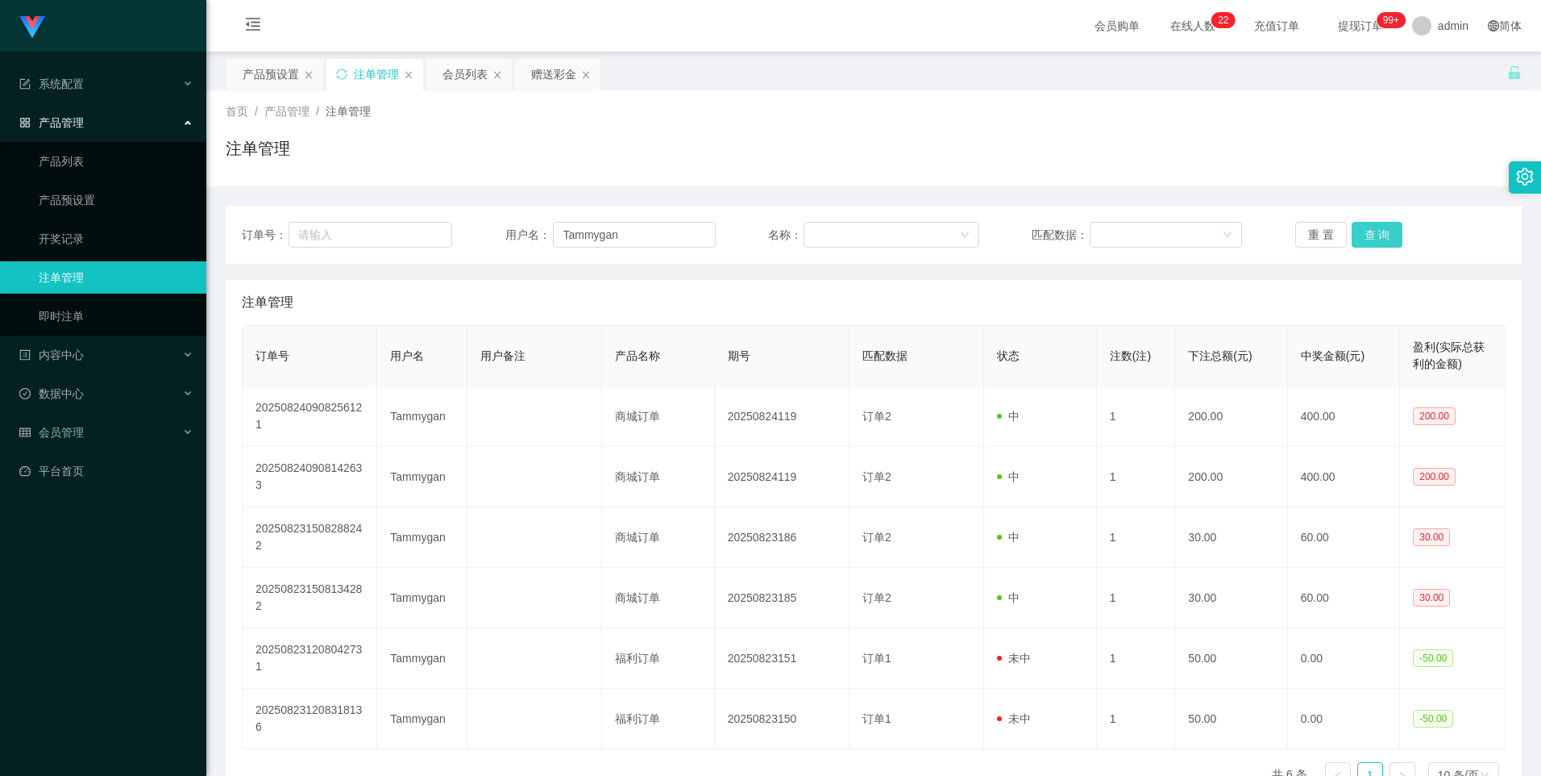
click at [1366, 222] on button "查 询" at bounding box center [1378, 235] width 52 height 26
click at [1366, 222] on div "重 置 查 询" at bounding box center [1401, 235] width 210 height 26
click at [1366, 234] on button "查 询" at bounding box center [1378, 235] width 52 height 26
click at [1358, 236] on button "查 询" at bounding box center [1378, 235] width 52 height 26
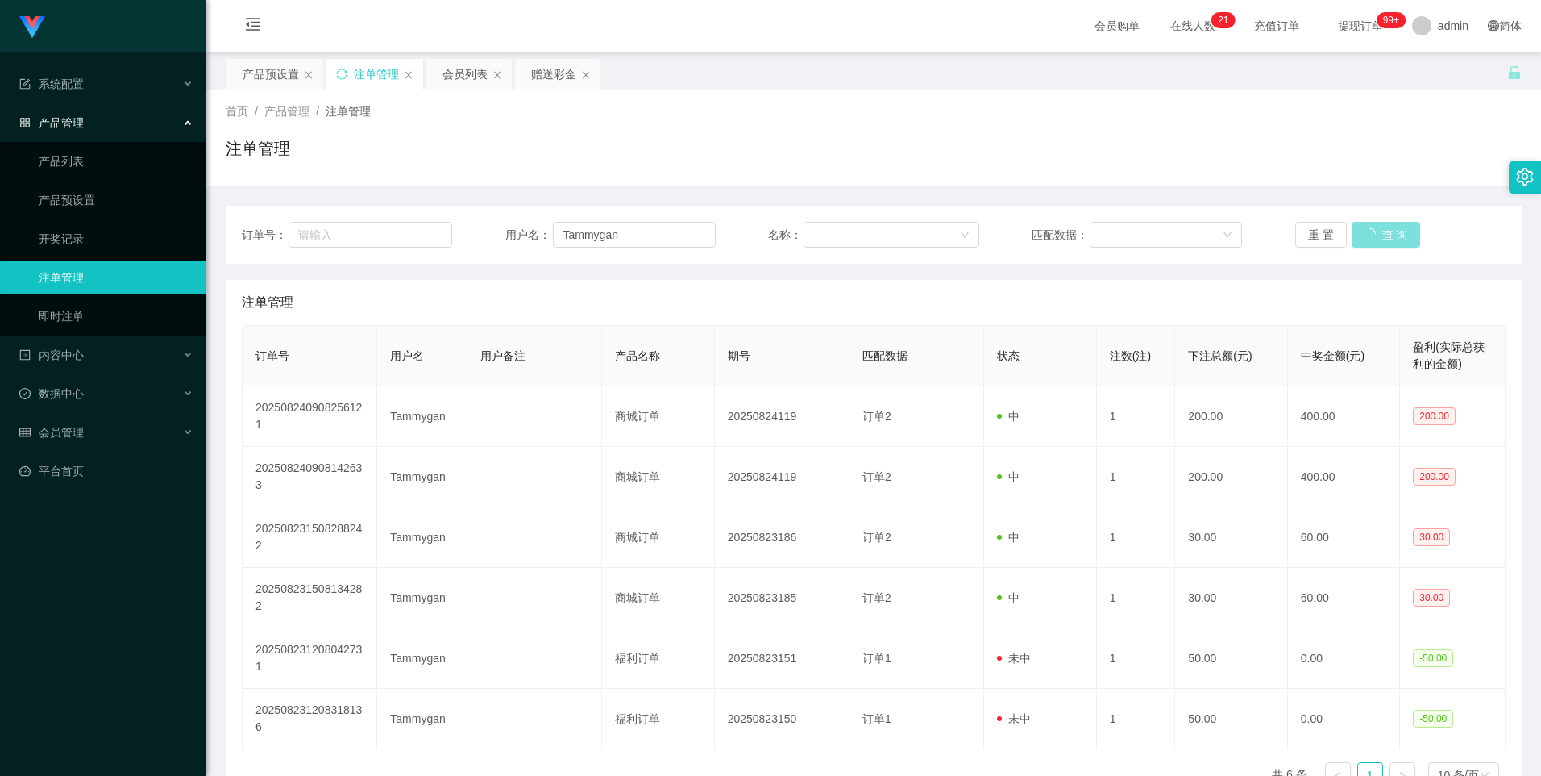
click at [1358, 236] on div "重 置 查 询" at bounding box center [1401, 235] width 210 height 26
click at [1358, 236] on button "查 询" at bounding box center [1386, 235] width 69 height 26
click at [1358, 236] on div "重 置 查 询" at bounding box center [1401, 235] width 210 height 26
click at [1358, 236] on button "查 询" at bounding box center [1378, 235] width 52 height 26
click at [1358, 236] on div "重 置 查 询" at bounding box center [1401, 235] width 210 height 26
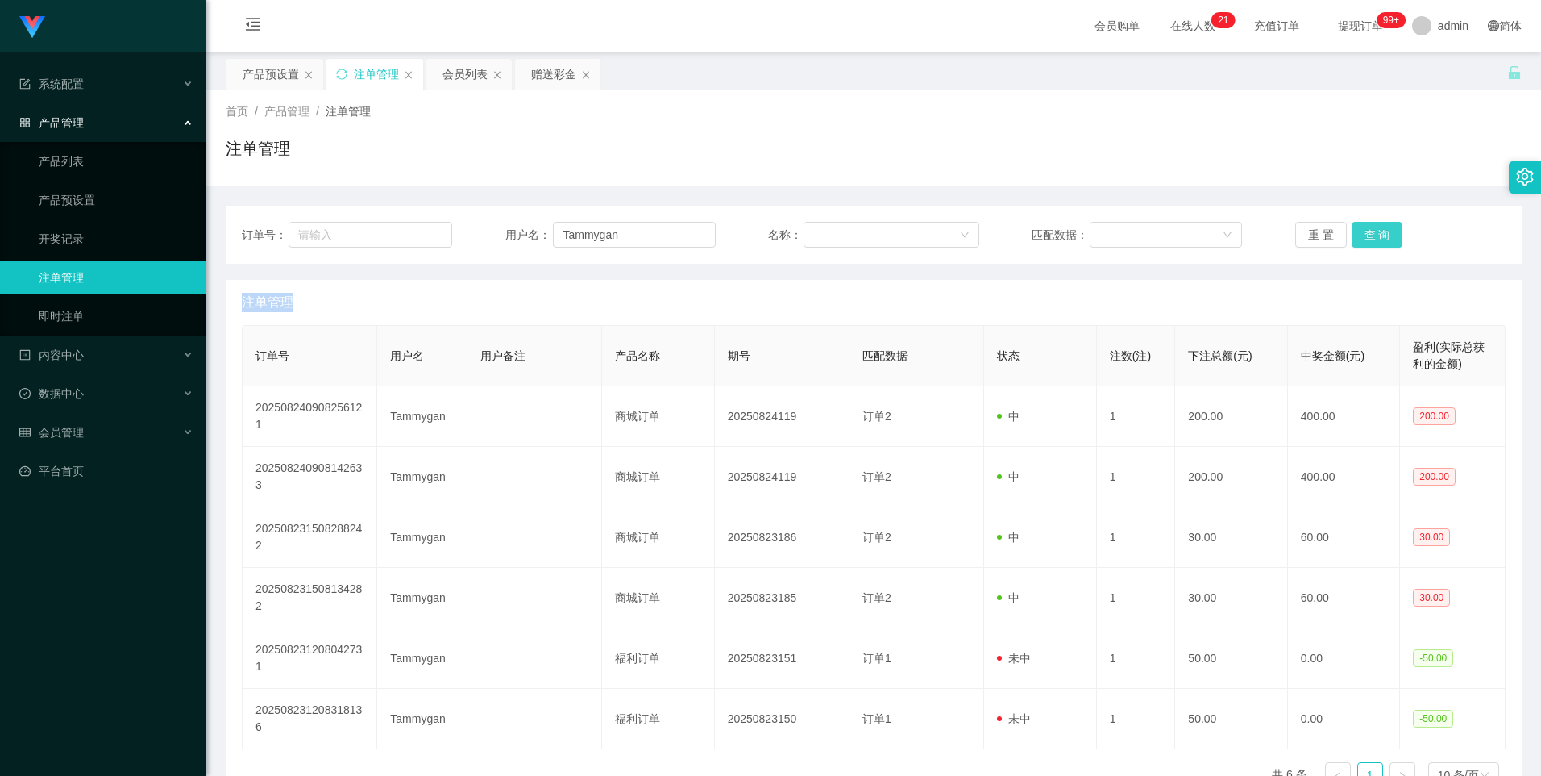
click at [1358, 236] on button "查 询" at bounding box center [1378, 235] width 52 height 26
click at [1358, 236] on div "重 置 查 询" at bounding box center [1401, 235] width 210 height 26
click at [1358, 236] on button "查 询" at bounding box center [1378, 235] width 52 height 26
click at [1358, 236] on div "重 置 查 询" at bounding box center [1401, 235] width 210 height 26
click at [1358, 236] on button "查 询" at bounding box center [1378, 235] width 52 height 26
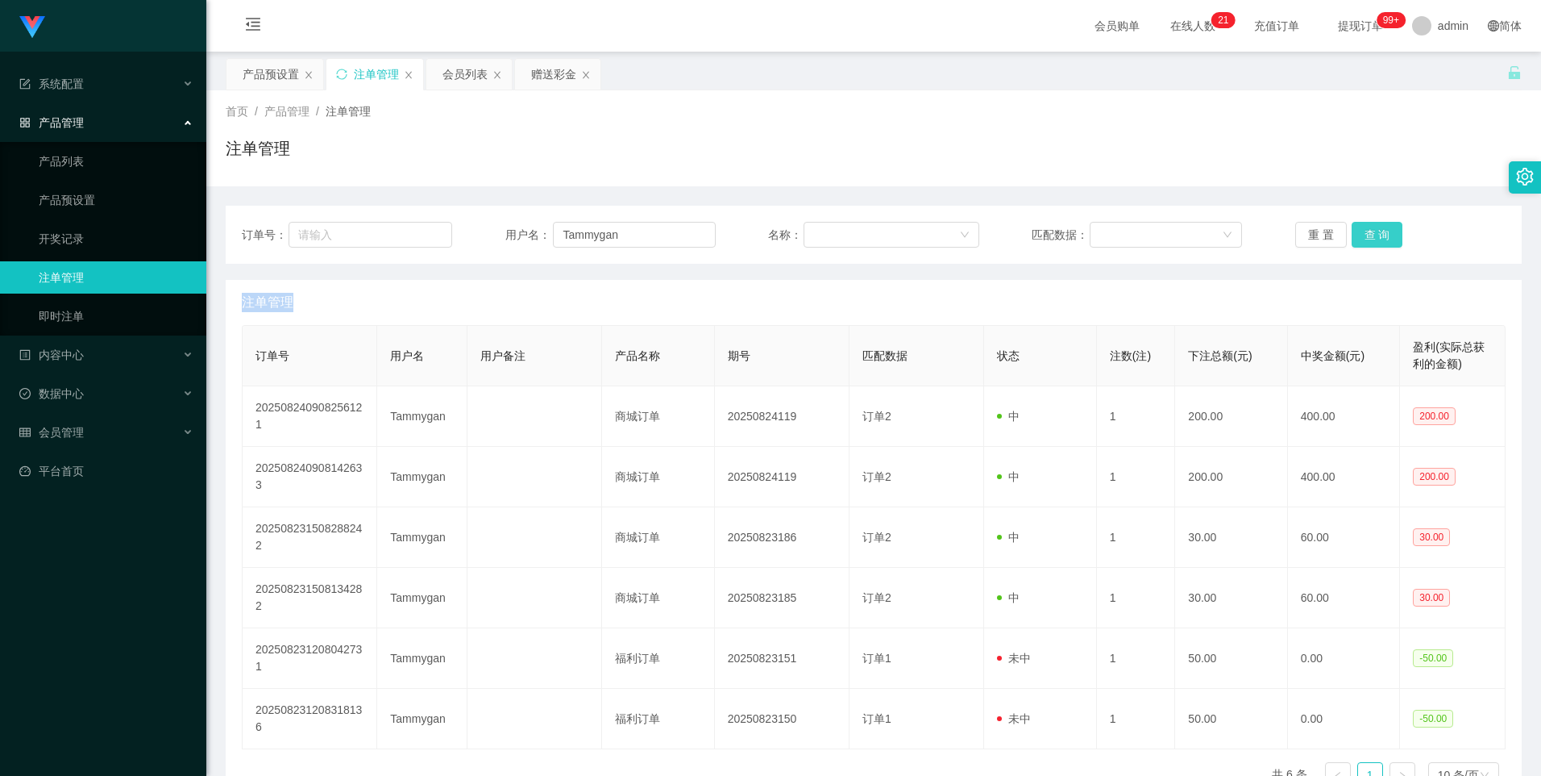
click at [1368, 234] on button "查 询" at bounding box center [1378, 235] width 52 height 26
click at [1366, 234] on button "查 询" at bounding box center [1378, 235] width 52 height 26
click at [1387, 229] on button "查 询" at bounding box center [1378, 235] width 52 height 26
click at [1371, 237] on button "查 询" at bounding box center [1378, 235] width 52 height 26
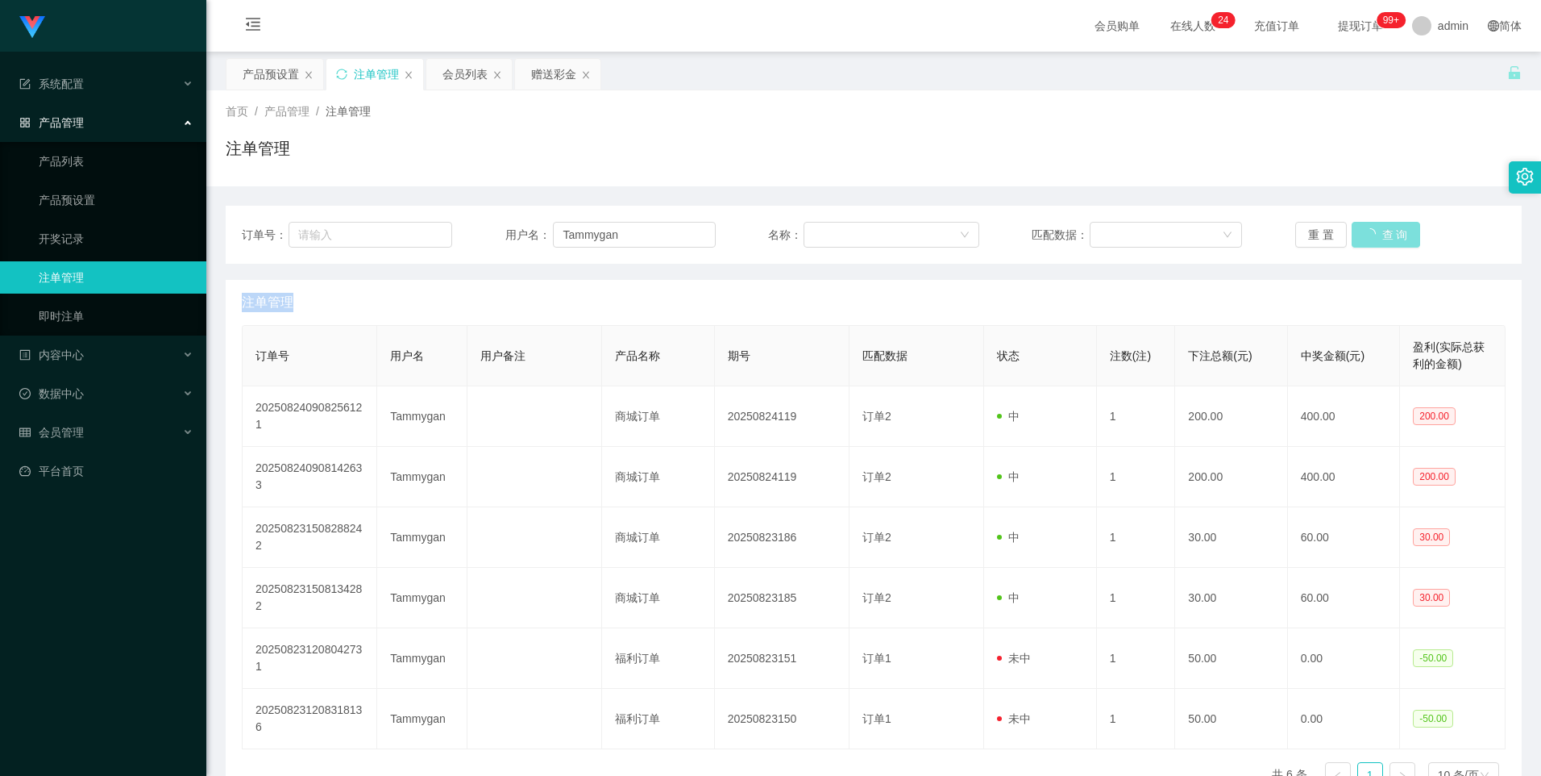
click at [1371, 237] on div "重 置 查 询" at bounding box center [1401, 235] width 210 height 26
click at [1371, 237] on button "查 询" at bounding box center [1378, 235] width 52 height 26
click at [555, 67] on div "赠送彩金" at bounding box center [553, 74] width 45 height 31
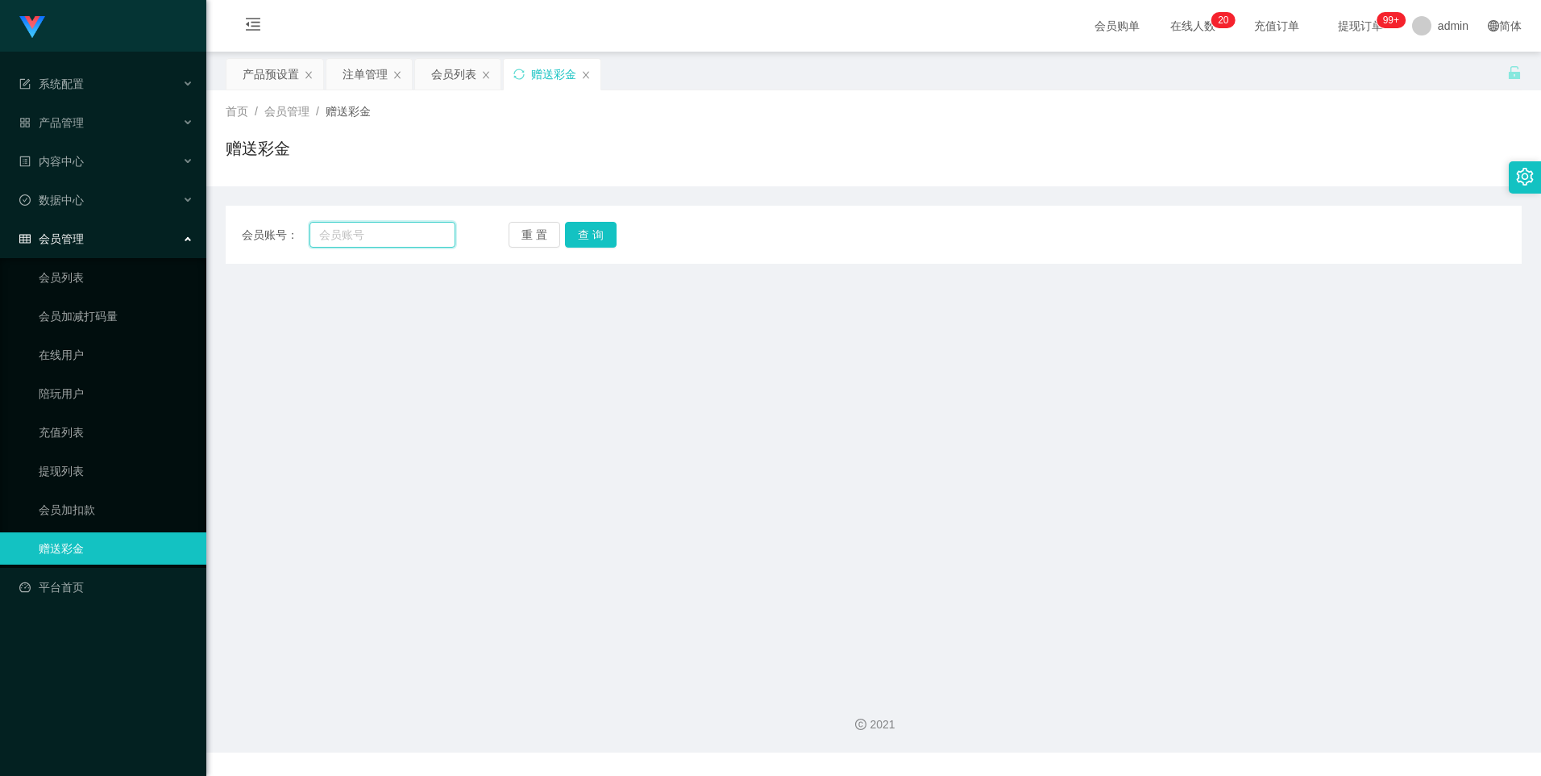
click at [401, 239] on input "text" at bounding box center [382, 235] width 145 height 26
paste input "Tammygan"
type input "Tammygan"
click at [595, 231] on button "查 询" at bounding box center [591, 235] width 52 height 26
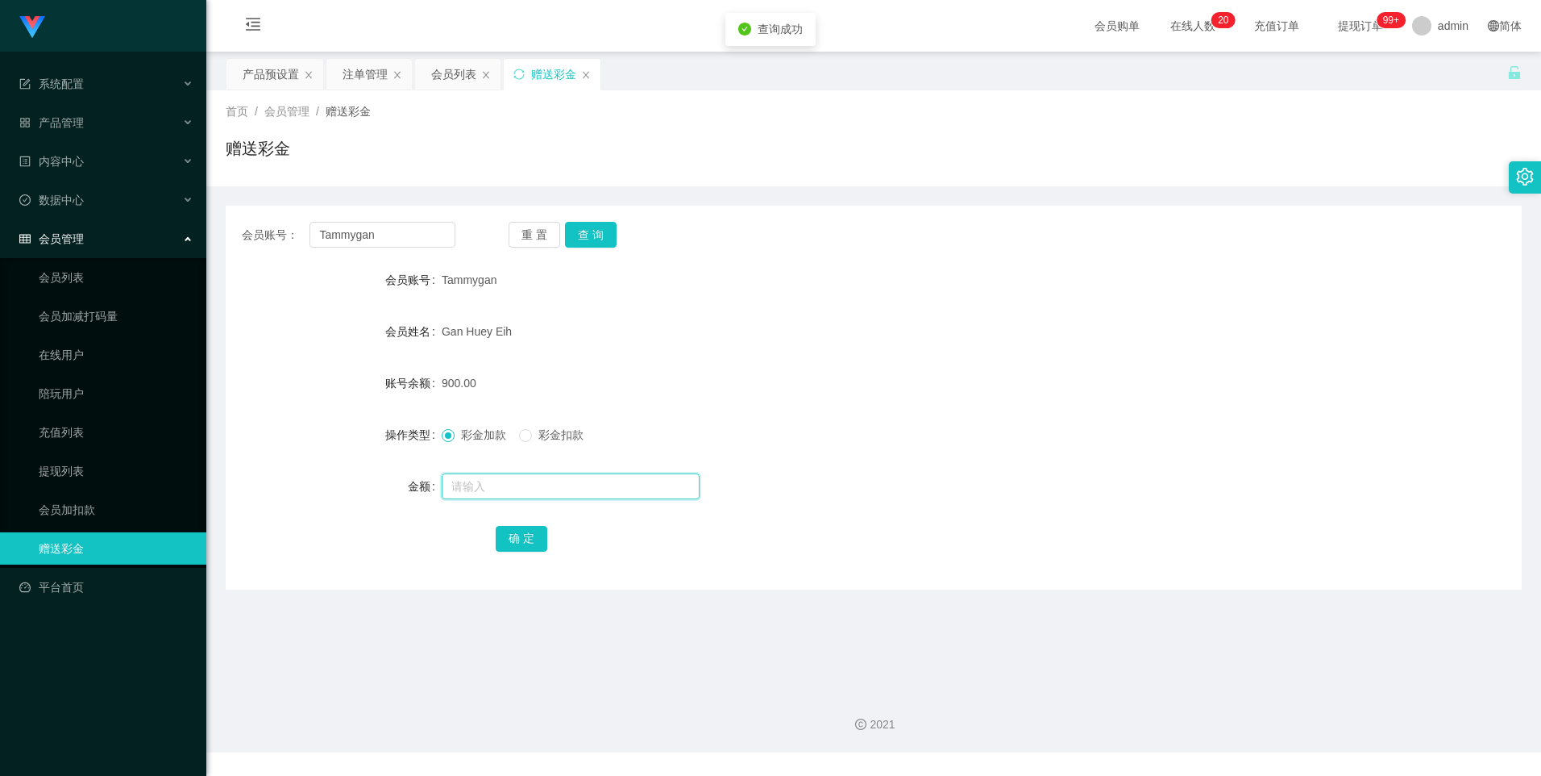
click at [483, 482] on input "text" at bounding box center [571, 486] width 258 height 26
type input "1100"
click at [500, 541] on button "确 定" at bounding box center [522, 539] width 52 height 26
click at [391, 238] on input "Tammygan" at bounding box center [382, 235] width 145 height 26
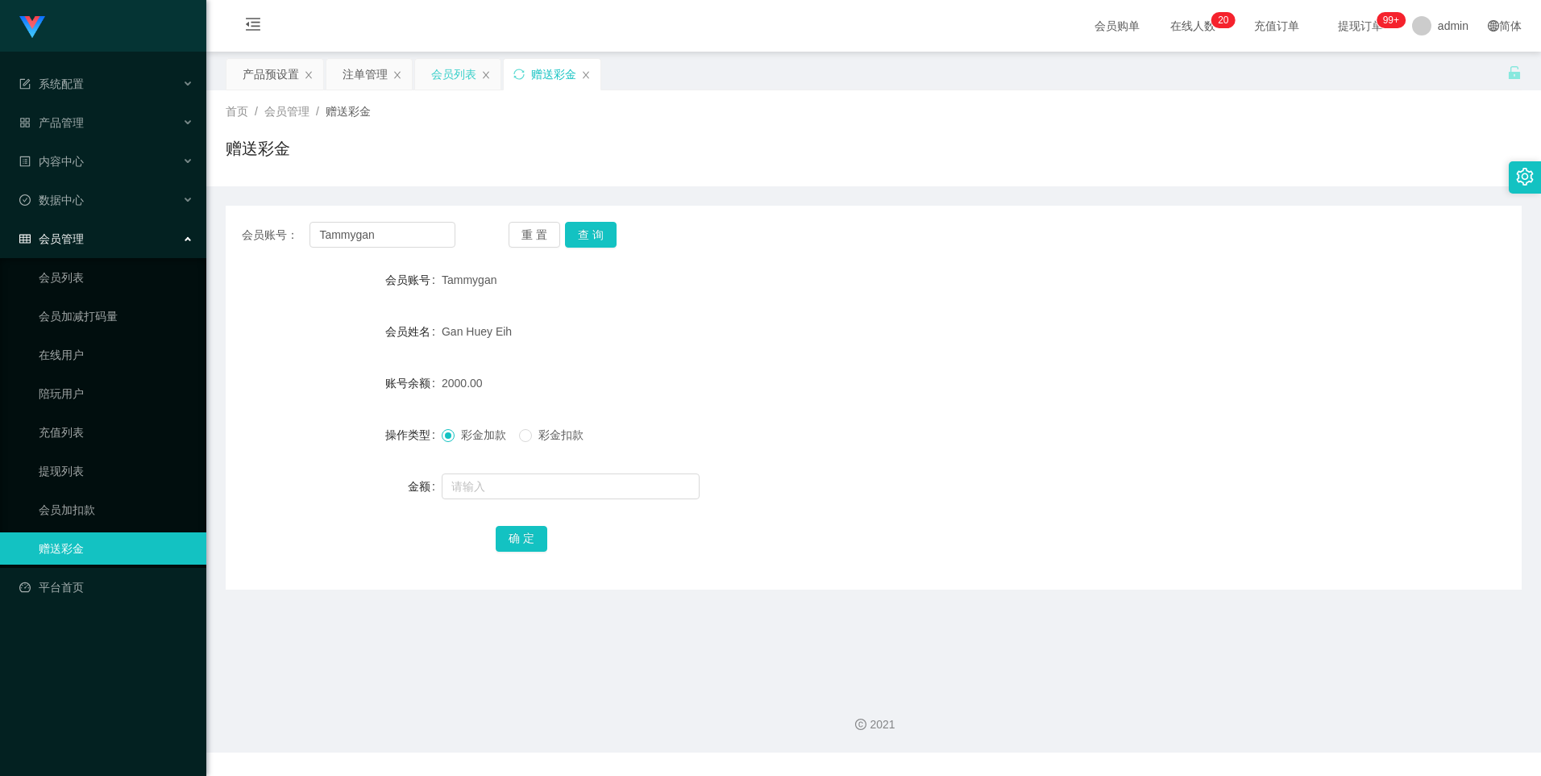
click at [454, 69] on div "会员列表" at bounding box center [453, 74] width 45 height 31
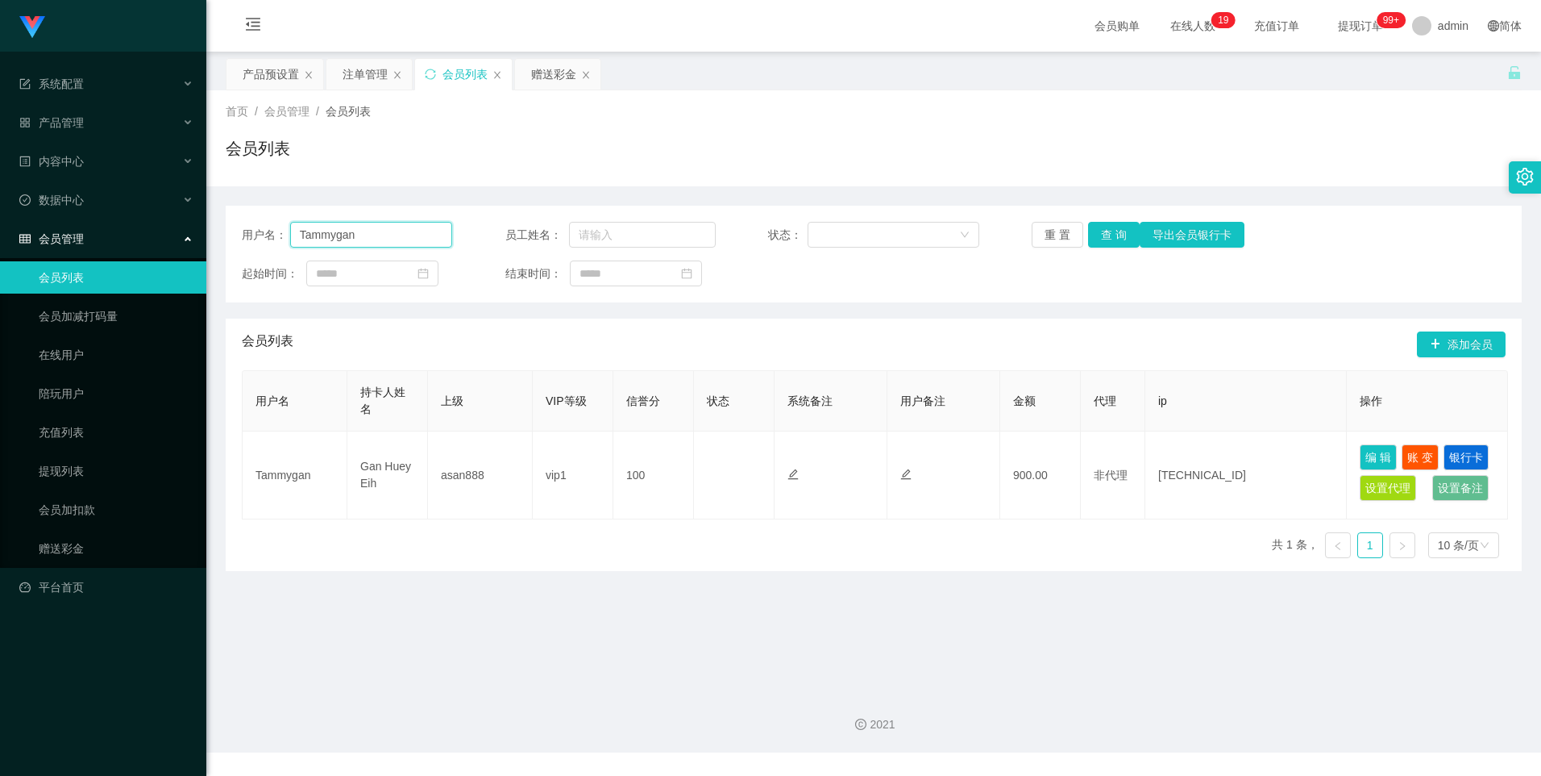
click at [406, 243] on input "Tammygan" at bounding box center [371, 235] width 163 height 26
click at [1122, 234] on button "查 询" at bounding box center [1114, 235] width 52 height 26
click at [389, 236] on input "Tammygan" at bounding box center [371, 235] width 163 height 26
click at [1099, 235] on button "查 询" at bounding box center [1114, 235] width 52 height 26
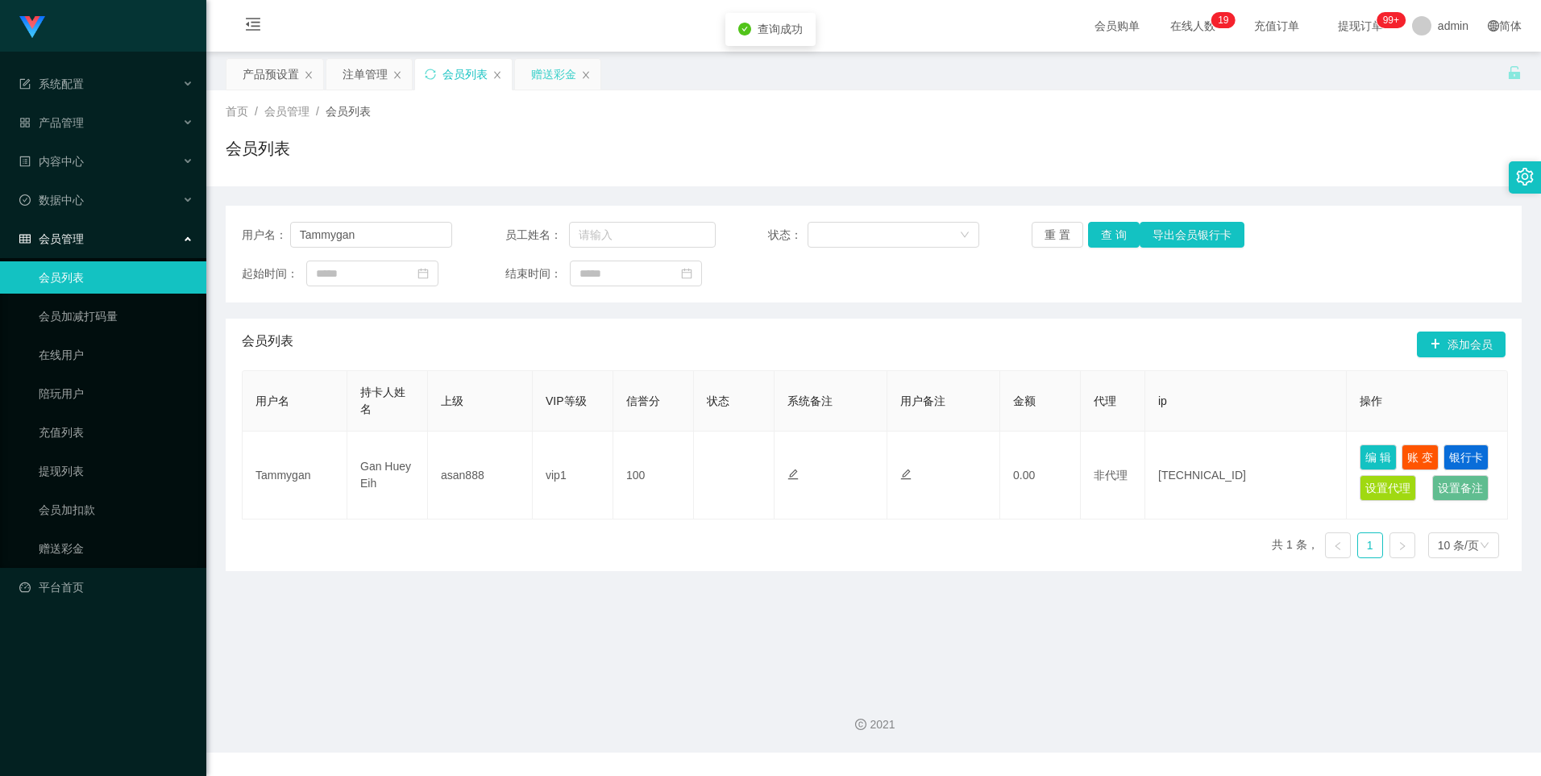
click at [545, 74] on div "赠送彩金" at bounding box center [553, 74] width 45 height 31
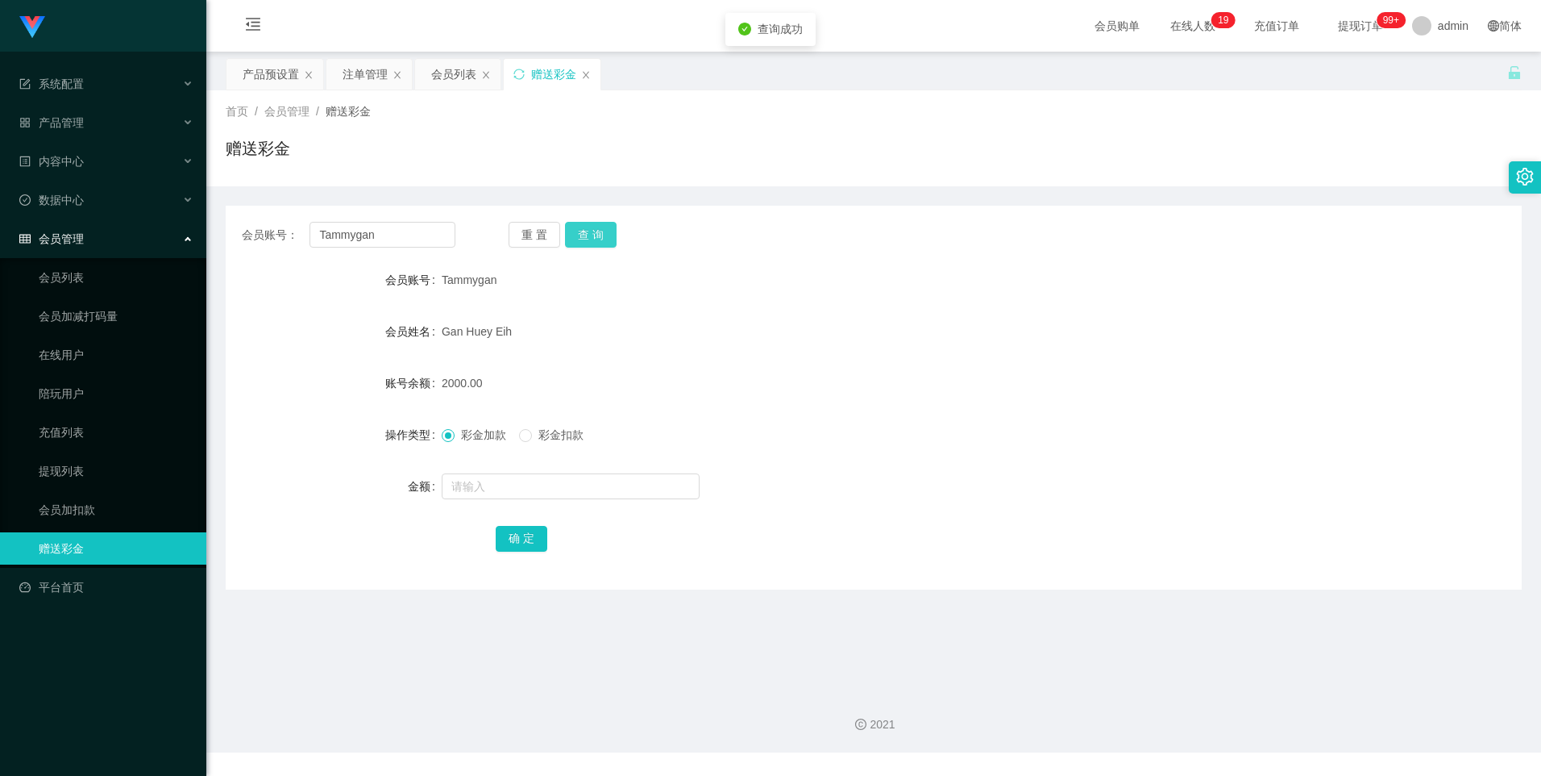
click at [602, 232] on button "查 询" at bounding box center [591, 235] width 52 height 26
click at [260, 72] on div "产品预设置" at bounding box center [271, 74] width 56 height 31
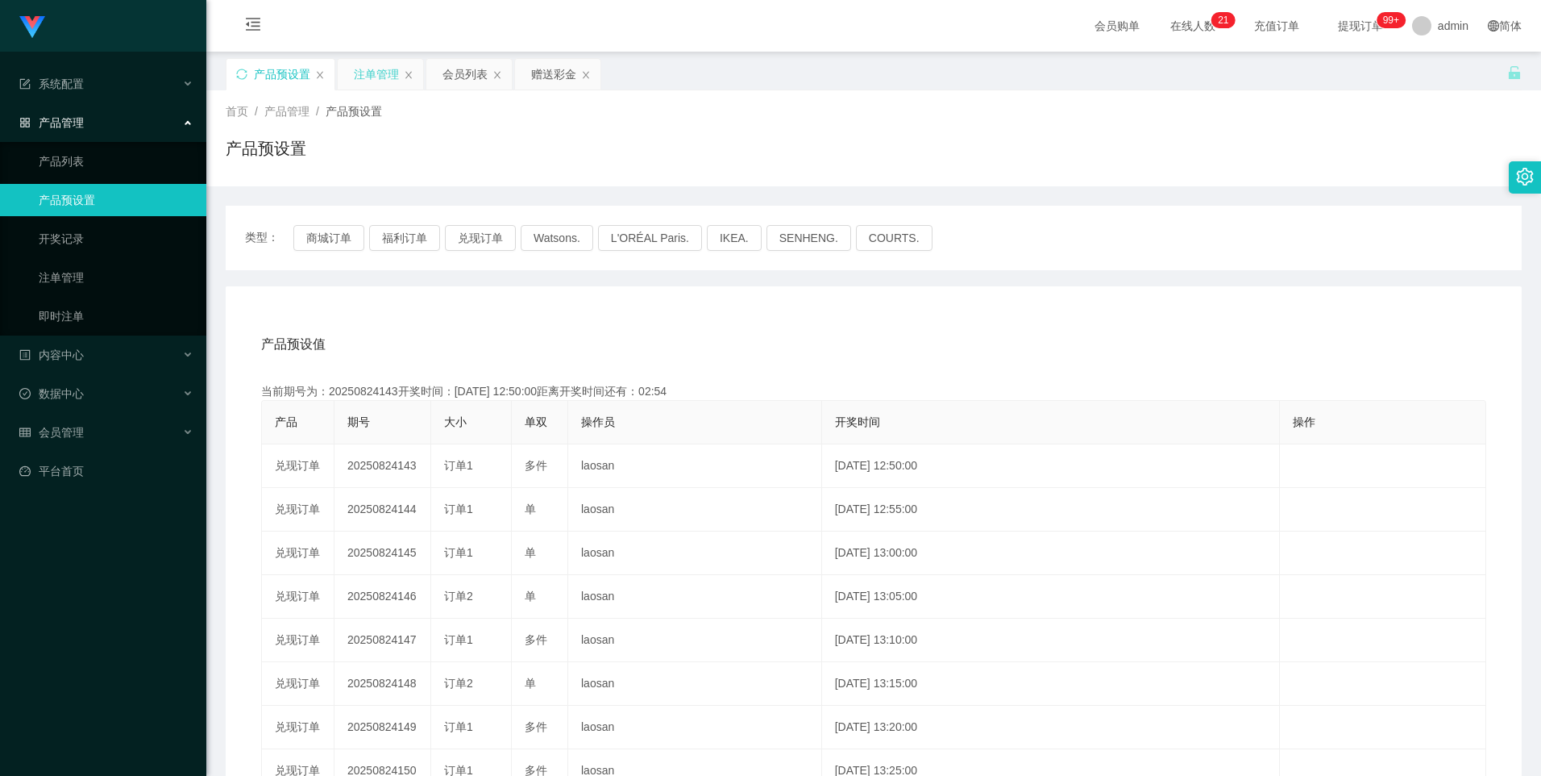
click at [360, 81] on div "注单管理" at bounding box center [376, 74] width 45 height 31
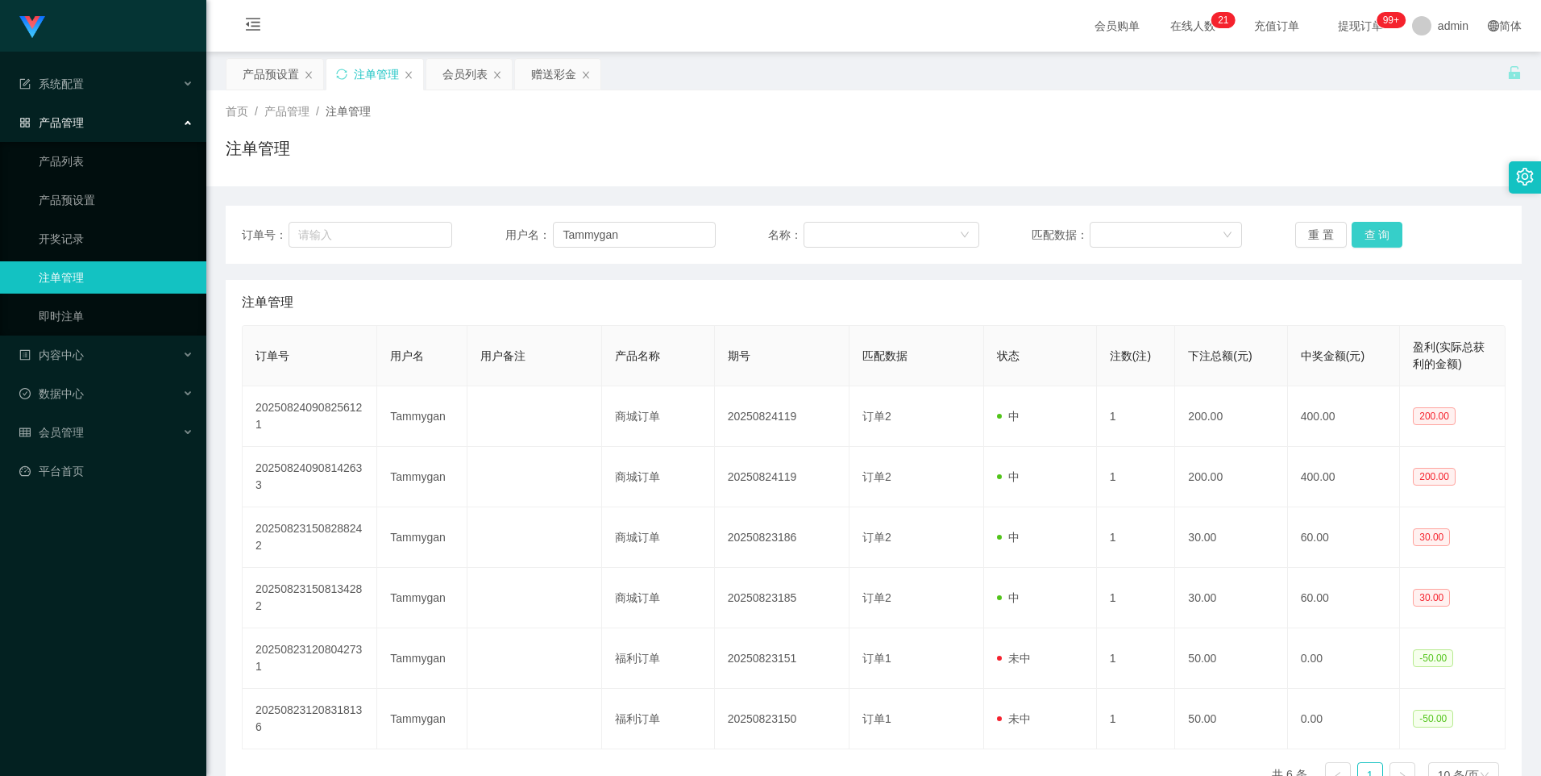
click at [1381, 237] on button "查 询" at bounding box center [1378, 235] width 52 height 26
click at [270, 91] on div "首页 / 产品管理 / 注单管理 / 注单管理" at bounding box center [873, 138] width 1335 height 96
click at [270, 81] on div "产品预设置" at bounding box center [271, 74] width 56 height 31
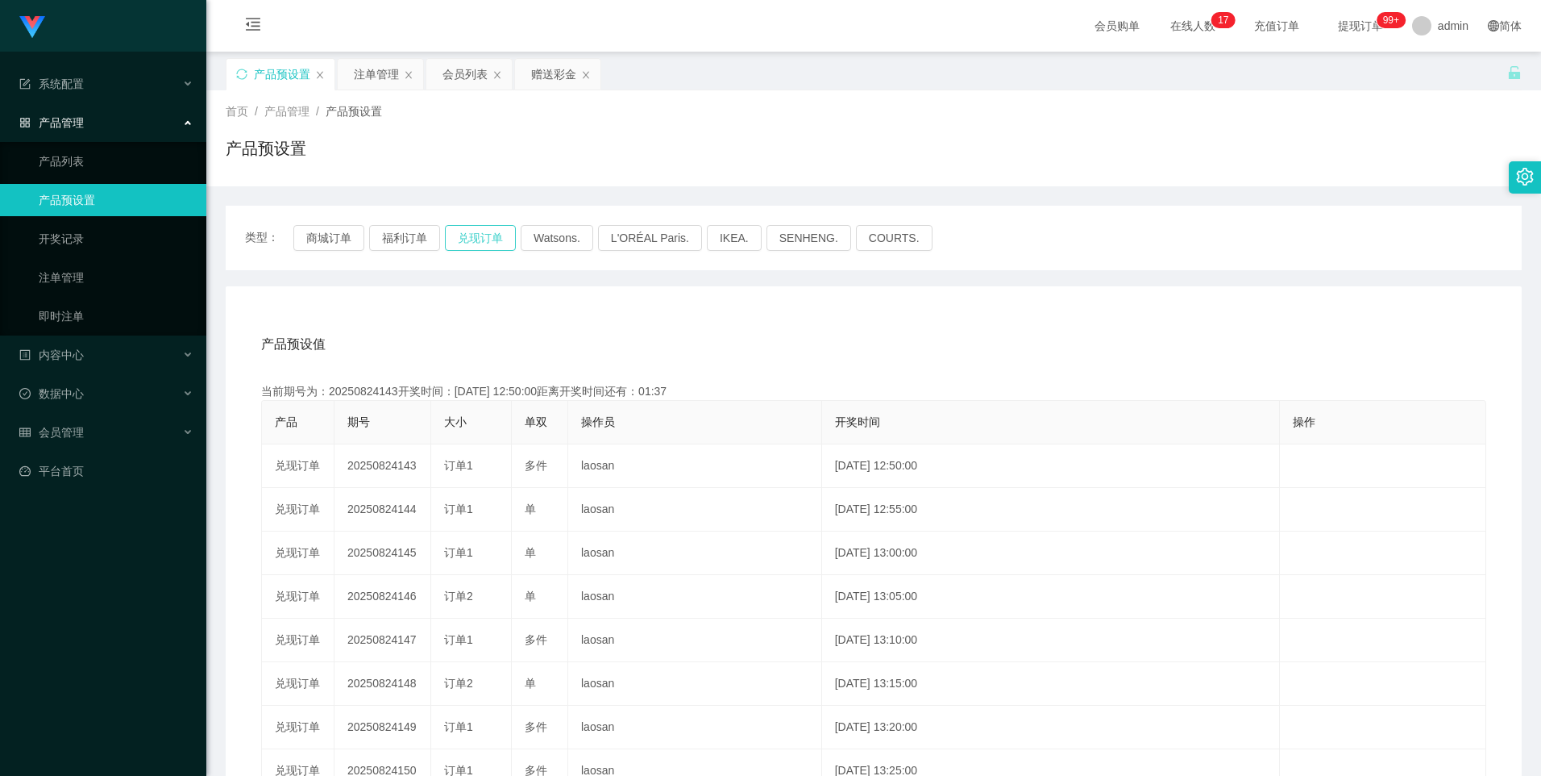
click at [463, 239] on button "兑现订单" at bounding box center [480, 238] width 71 height 26
click at [380, 71] on div "注单管理" at bounding box center [376, 74] width 45 height 31
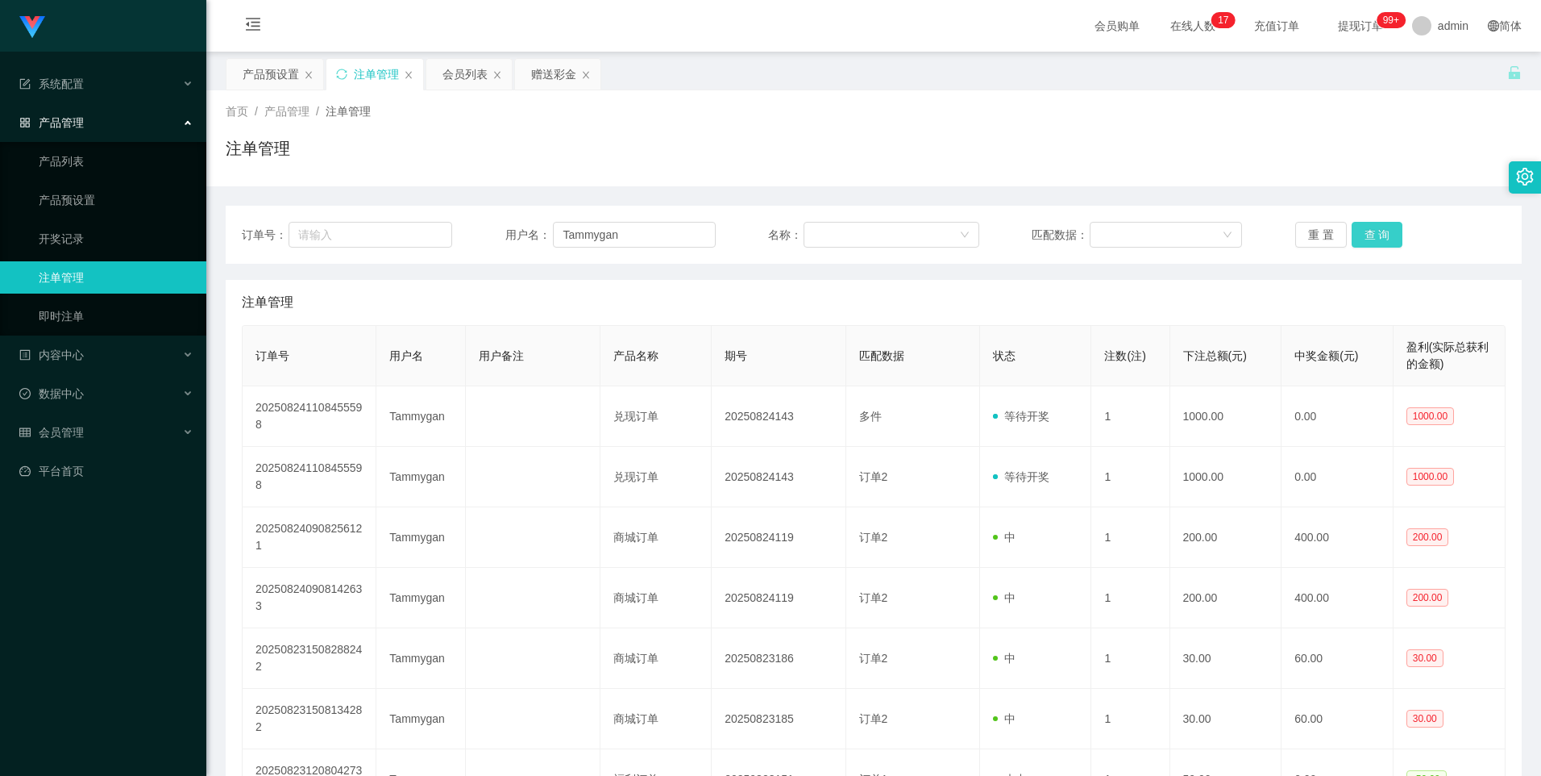
drag, startPoint x: 1379, startPoint y: 228, endPoint x: 1412, endPoint y: 185, distance: 53.5
click at [1379, 228] on button "查 询" at bounding box center [1378, 235] width 52 height 26
click at [1377, 241] on button "查 询" at bounding box center [1378, 235] width 52 height 26
